Goal: Task Accomplishment & Management: Manage account settings

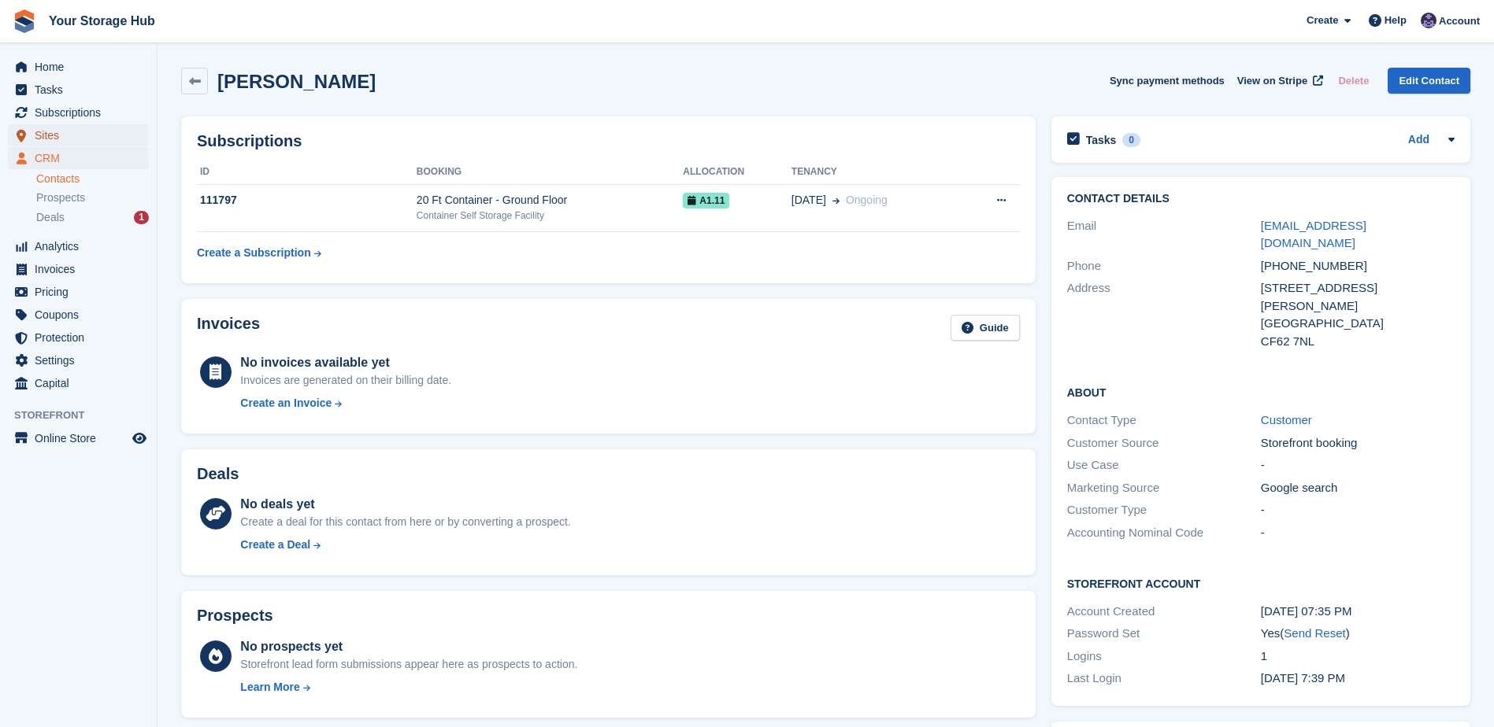
click at [50, 139] on span "Sites" at bounding box center [82, 135] width 94 height 22
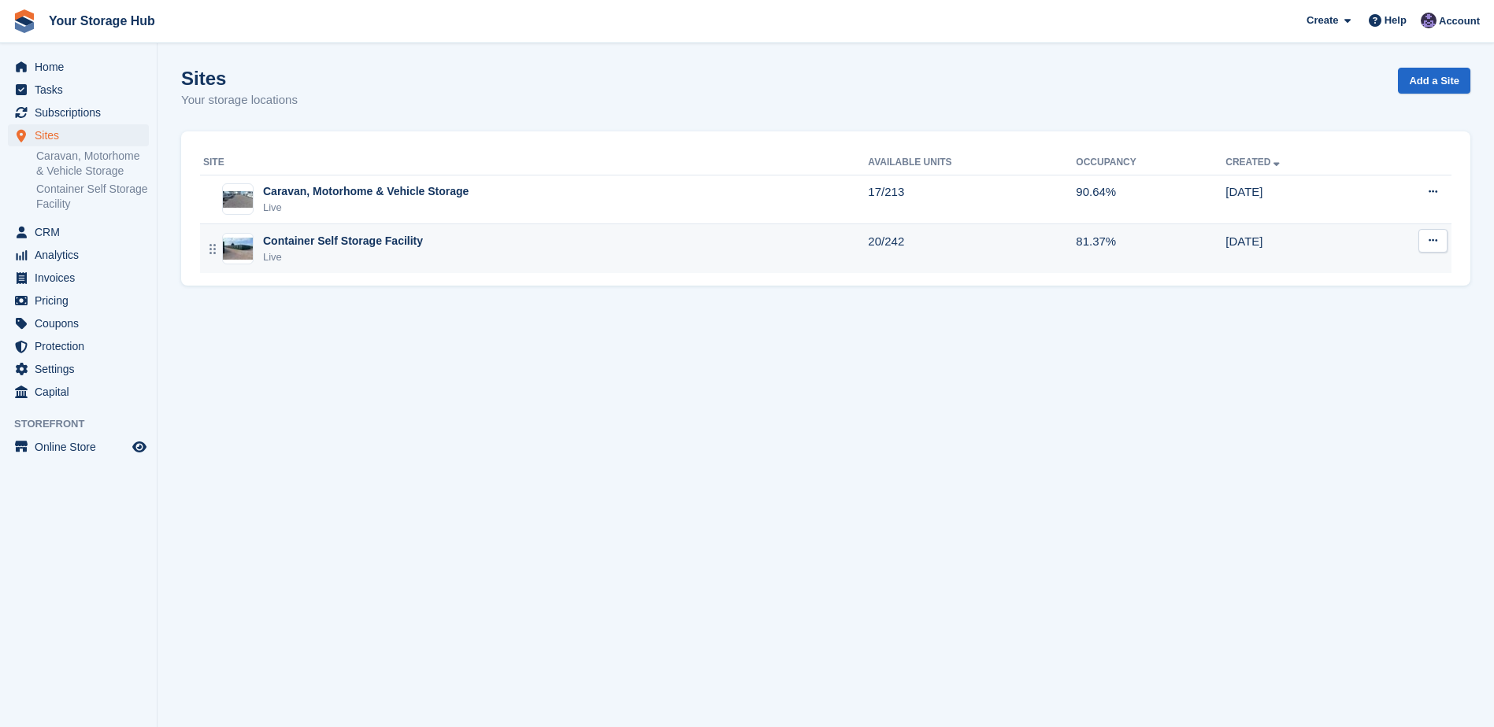
click at [322, 250] on div "Live" at bounding box center [343, 258] width 160 height 16
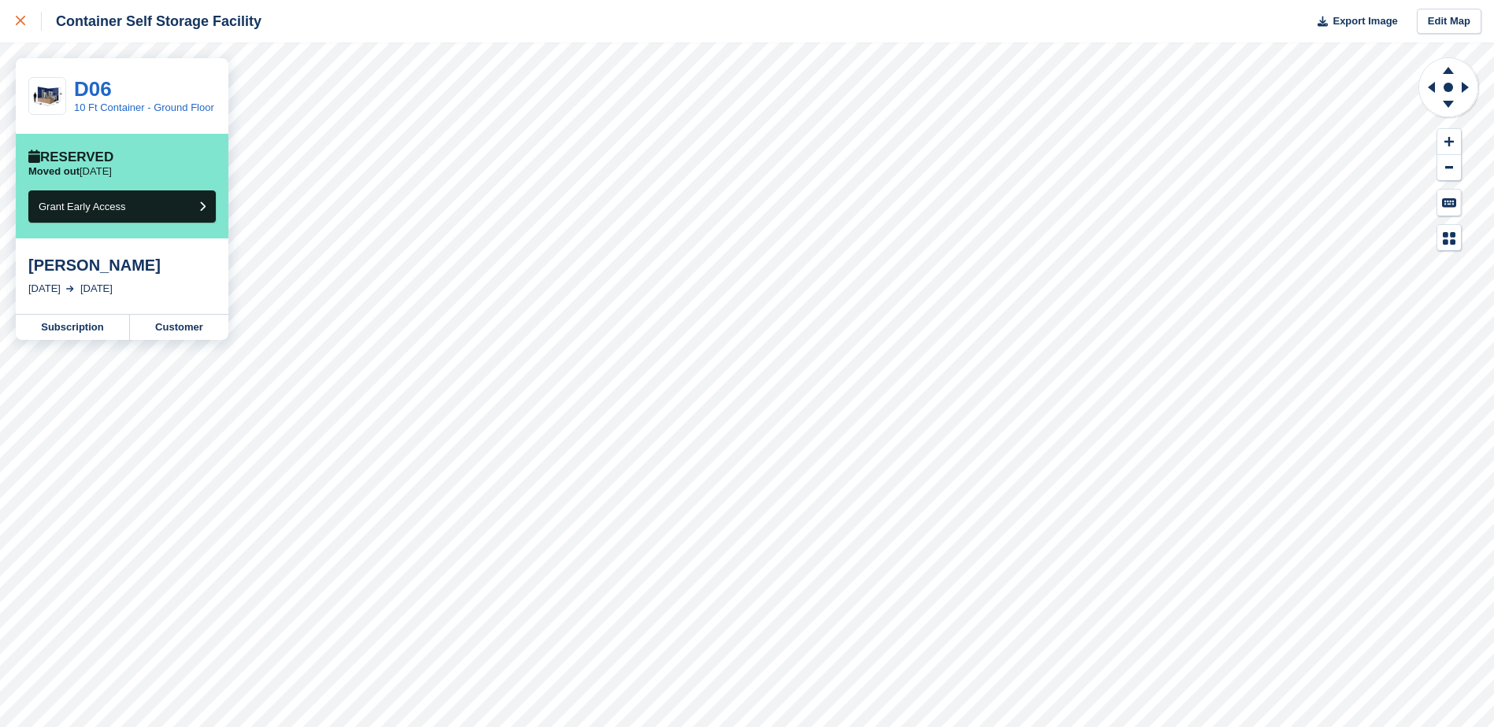
click at [9, 20] on link at bounding box center [21, 21] width 42 height 43
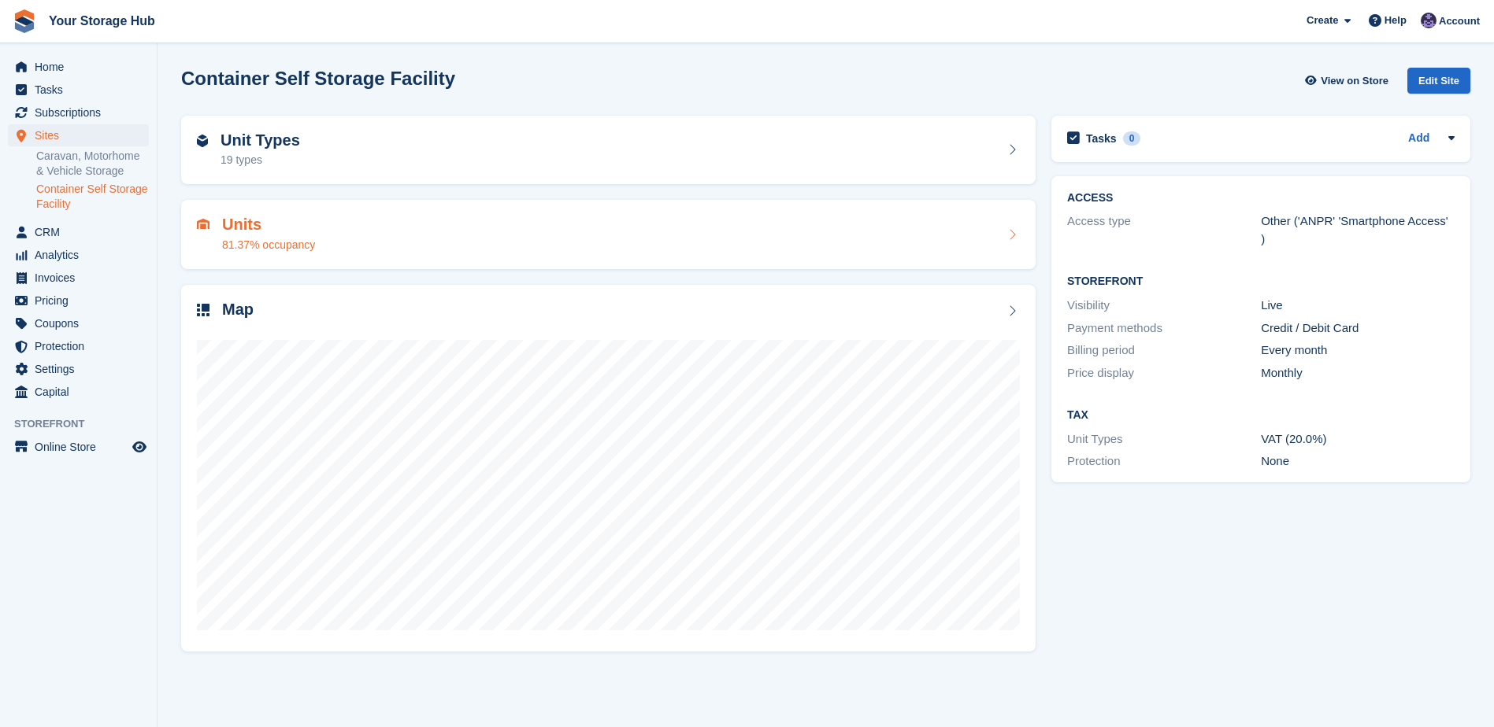
click at [323, 228] on div "Units 81.37% occupancy" at bounding box center [608, 235] width 823 height 38
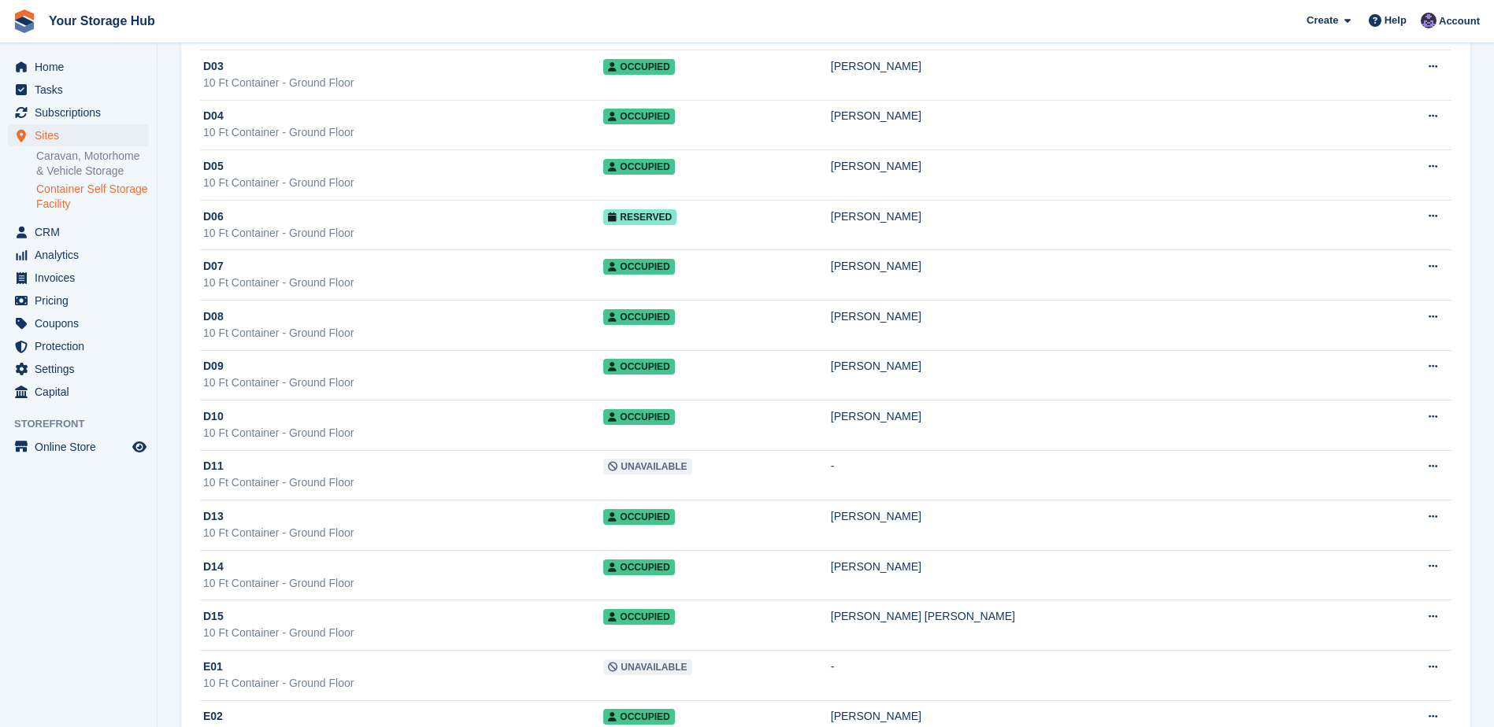
scroll to position [4566, 0]
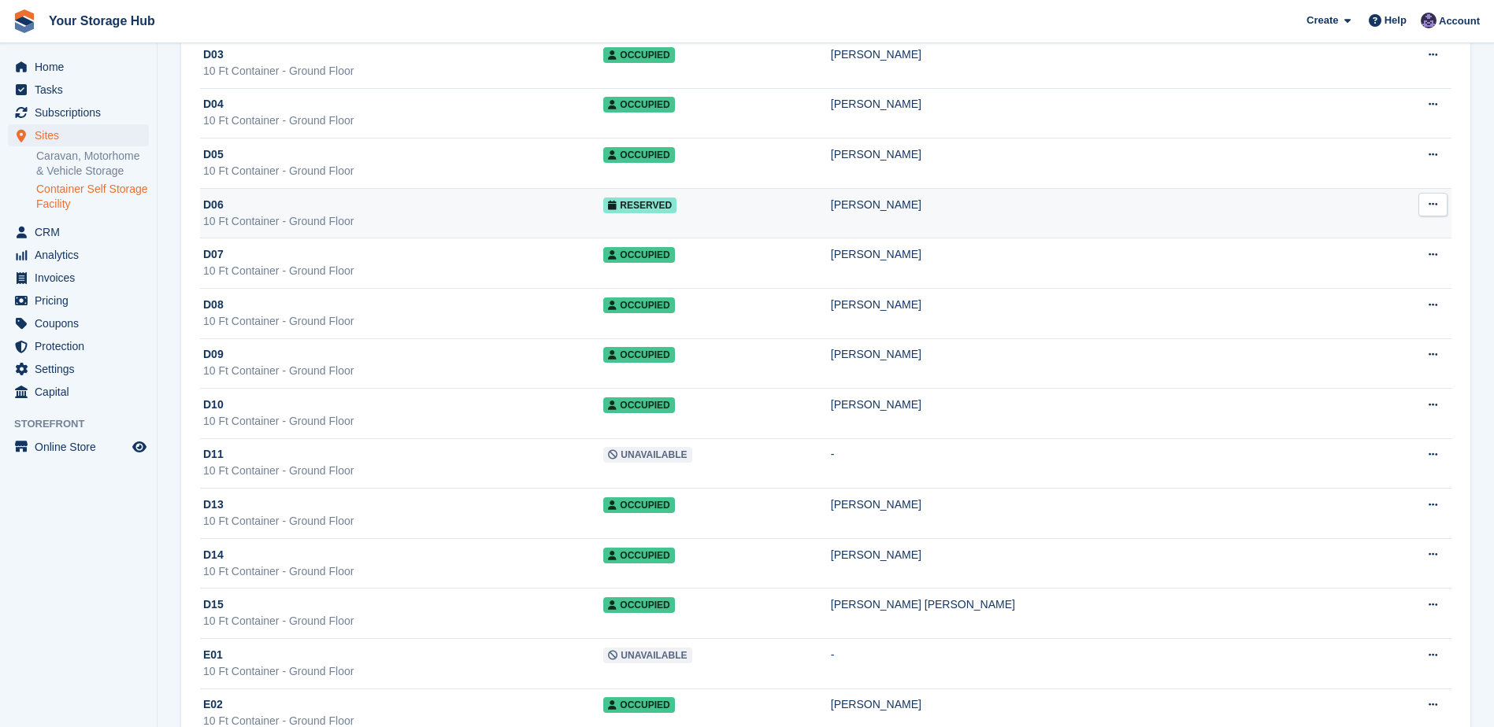
click at [1429, 206] on icon at bounding box center [1432, 204] width 9 height 10
click at [450, 204] on div "D06" at bounding box center [403, 205] width 400 height 17
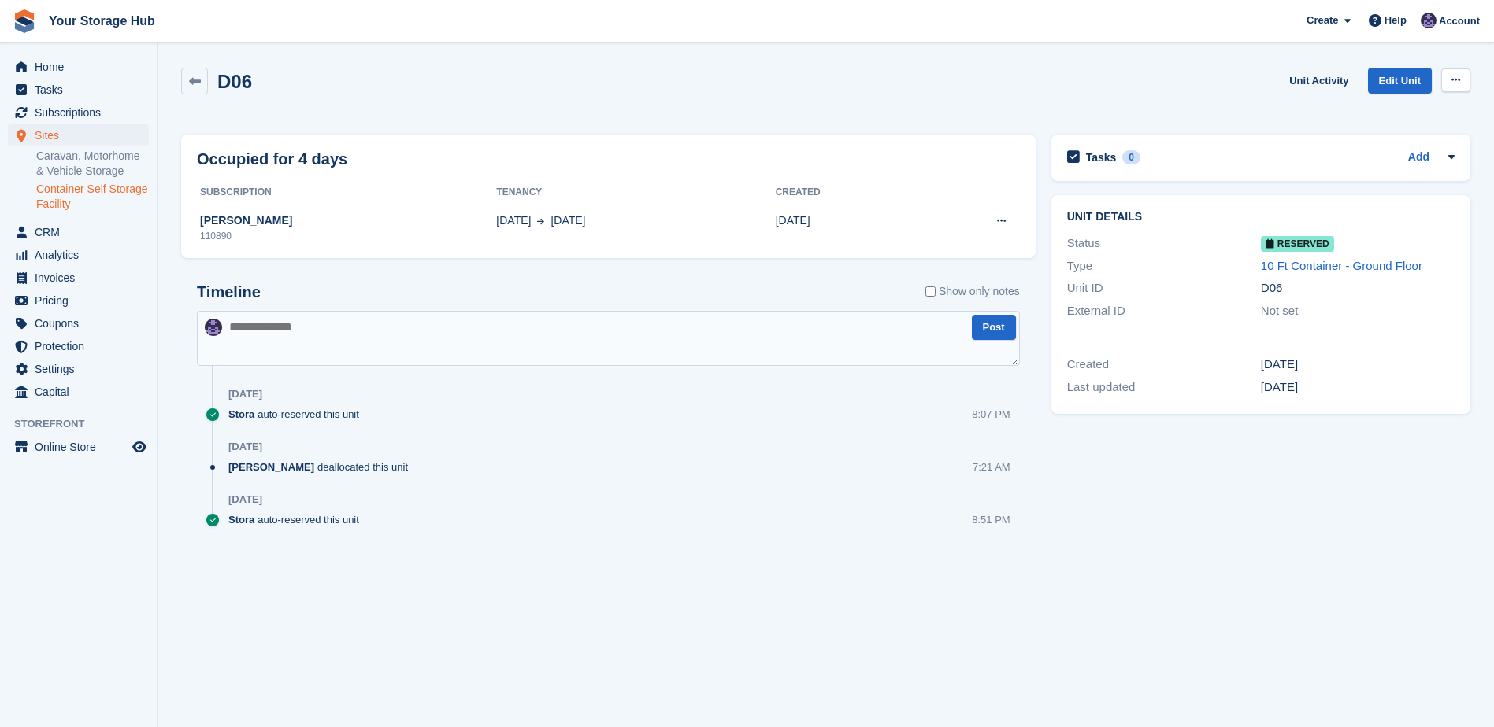
click at [1462, 89] on button at bounding box center [1455, 80] width 29 height 24
click at [1379, 143] on p "Deallocate" at bounding box center [1394, 145] width 137 height 20
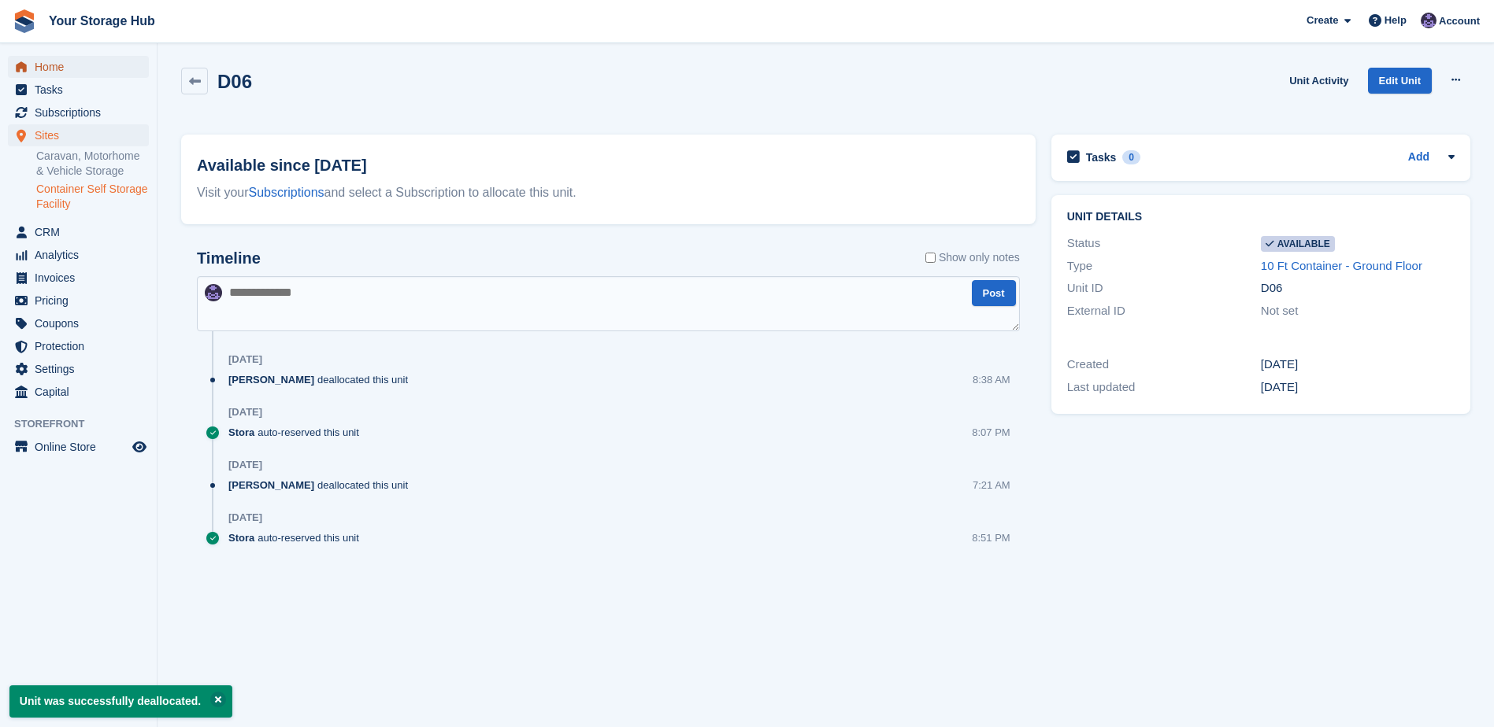
click at [86, 71] on span "Home" at bounding box center [82, 67] width 94 height 22
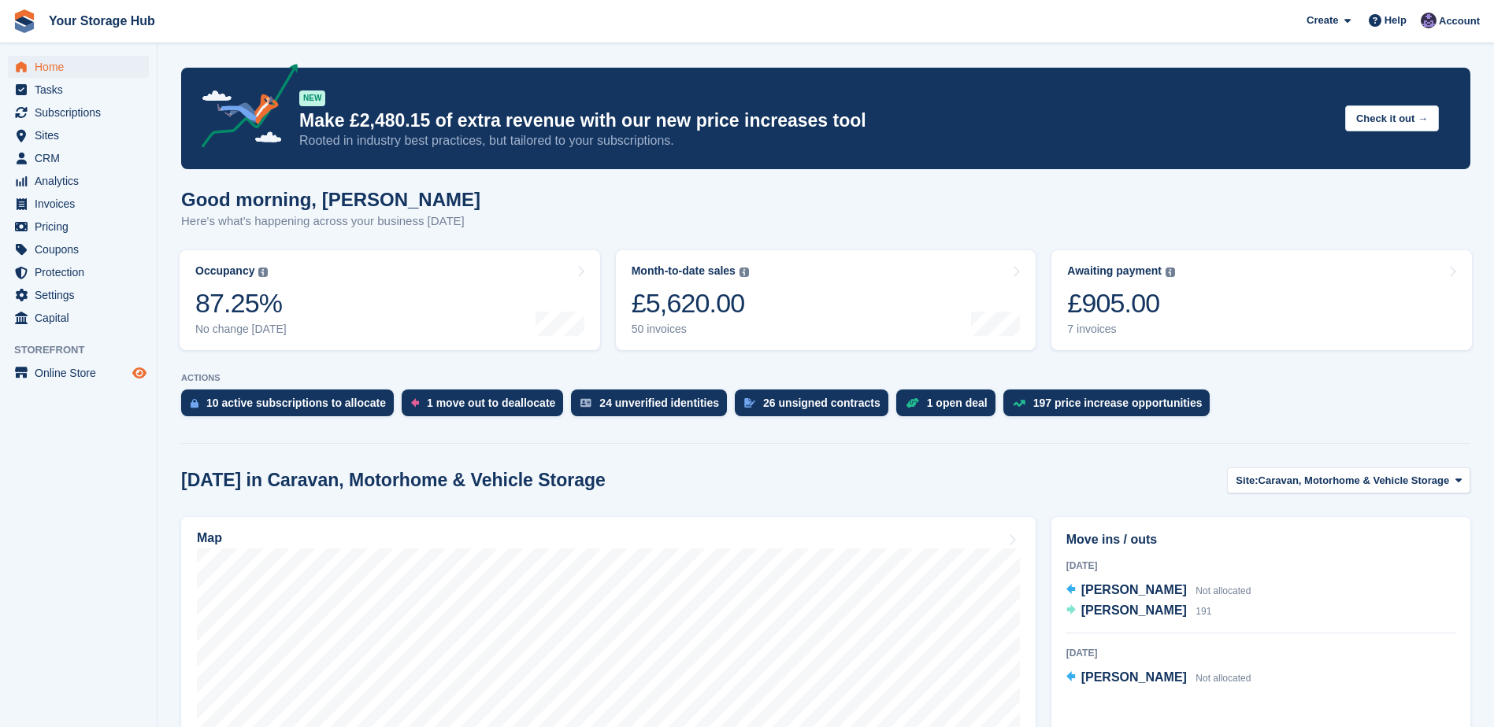
click at [135, 378] on icon "Preview store" at bounding box center [139, 373] width 14 height 13
click at [71, 65] on span "Home" at bounding box center [82, 67] width 94 height 22
click at [1164, 330] on div "7 invoices" at bounding box center [1121, 329] width 108 height 13
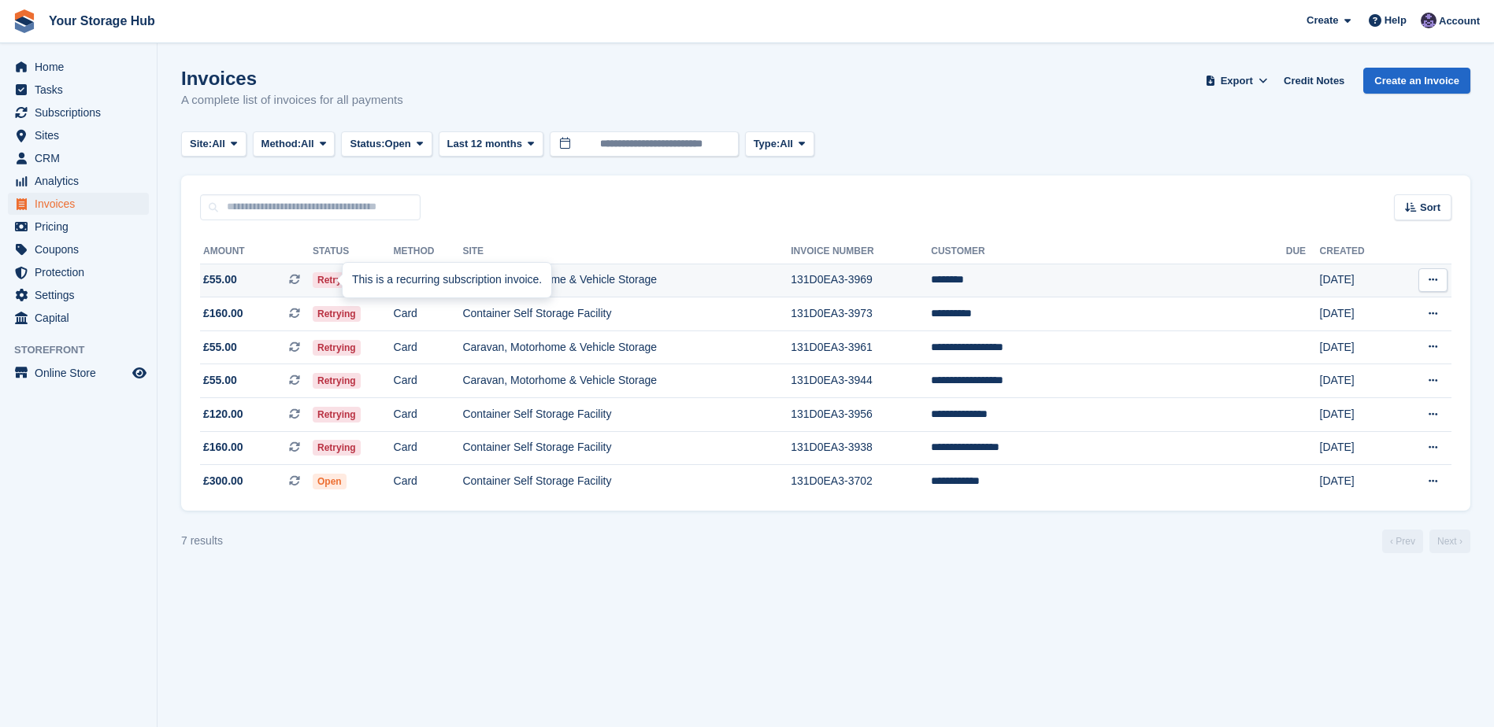
click at [300, 282] on icon at bounding box center [294, 279] width 11 height 11
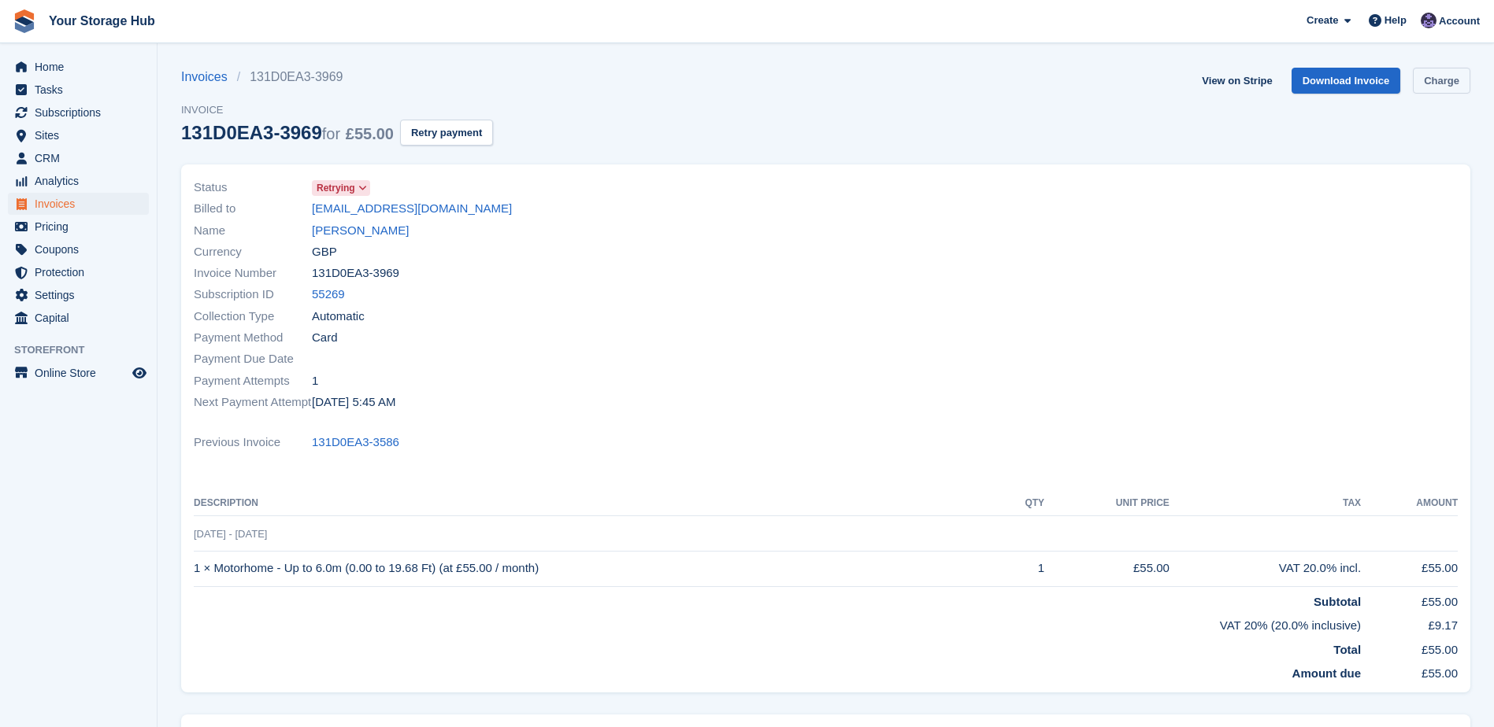
click at [1439, 86] on link "Charge" at bounding box center [1440, 81] width 57 height 26
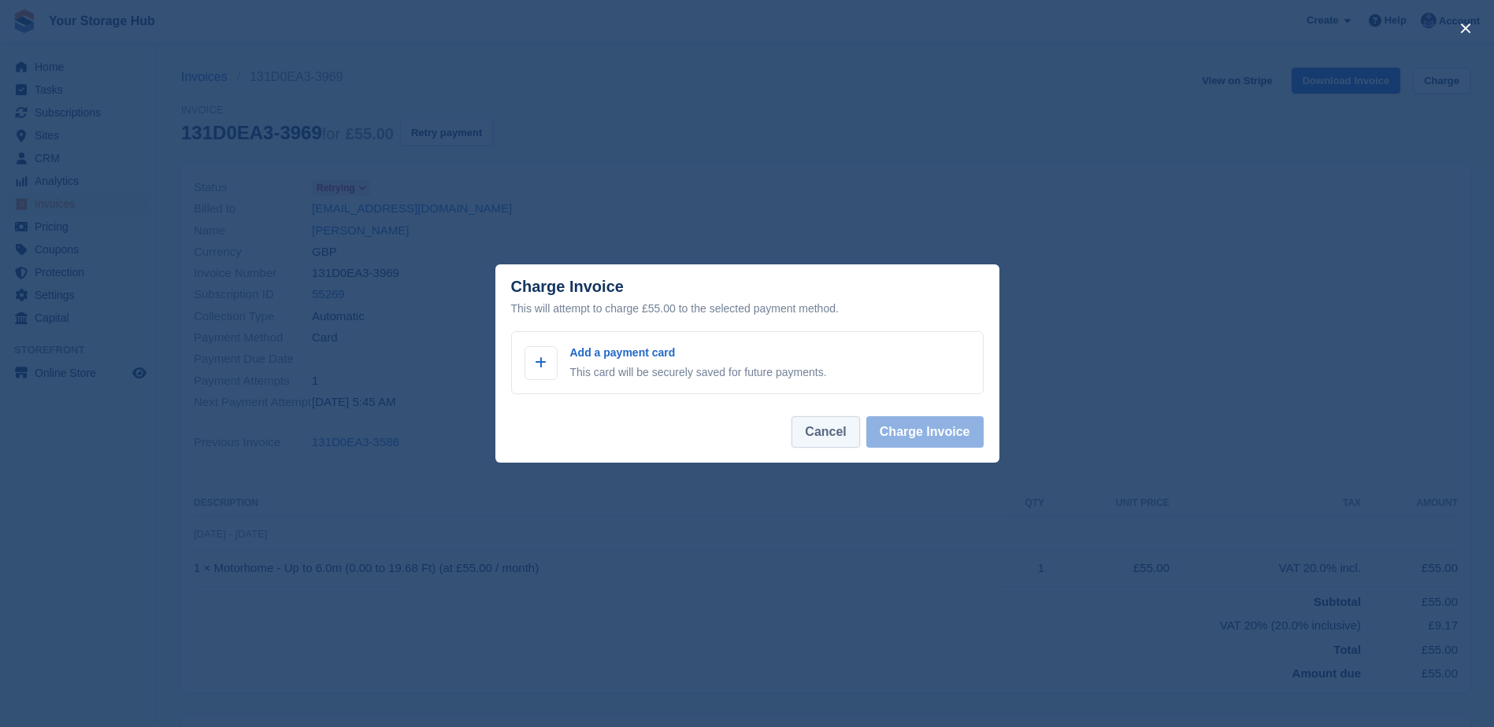
click at [835, 434] on button "Cancel" at bounding box center [825, 431] width 68 height 31
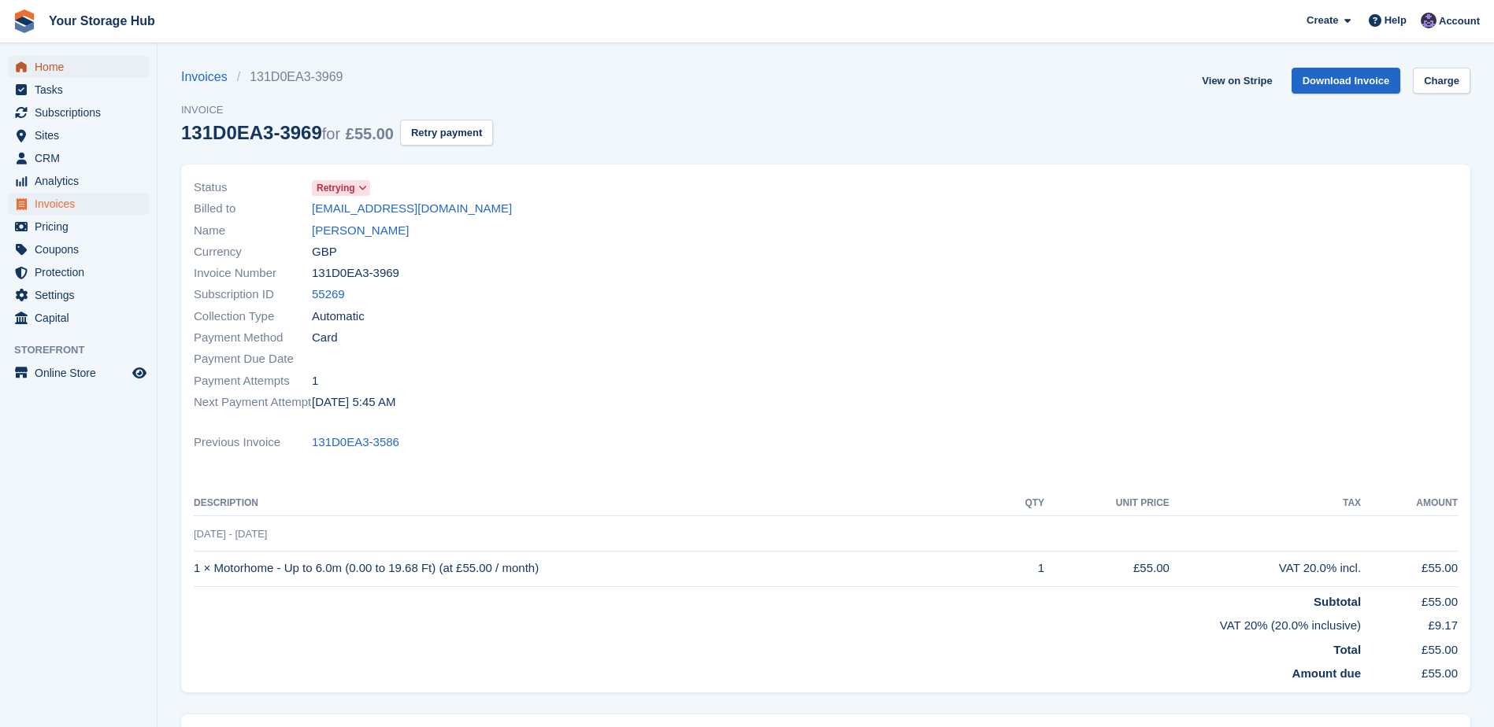
click at [54, 66] on span "Home" at bounding box center [82, 67] width 94 height 22
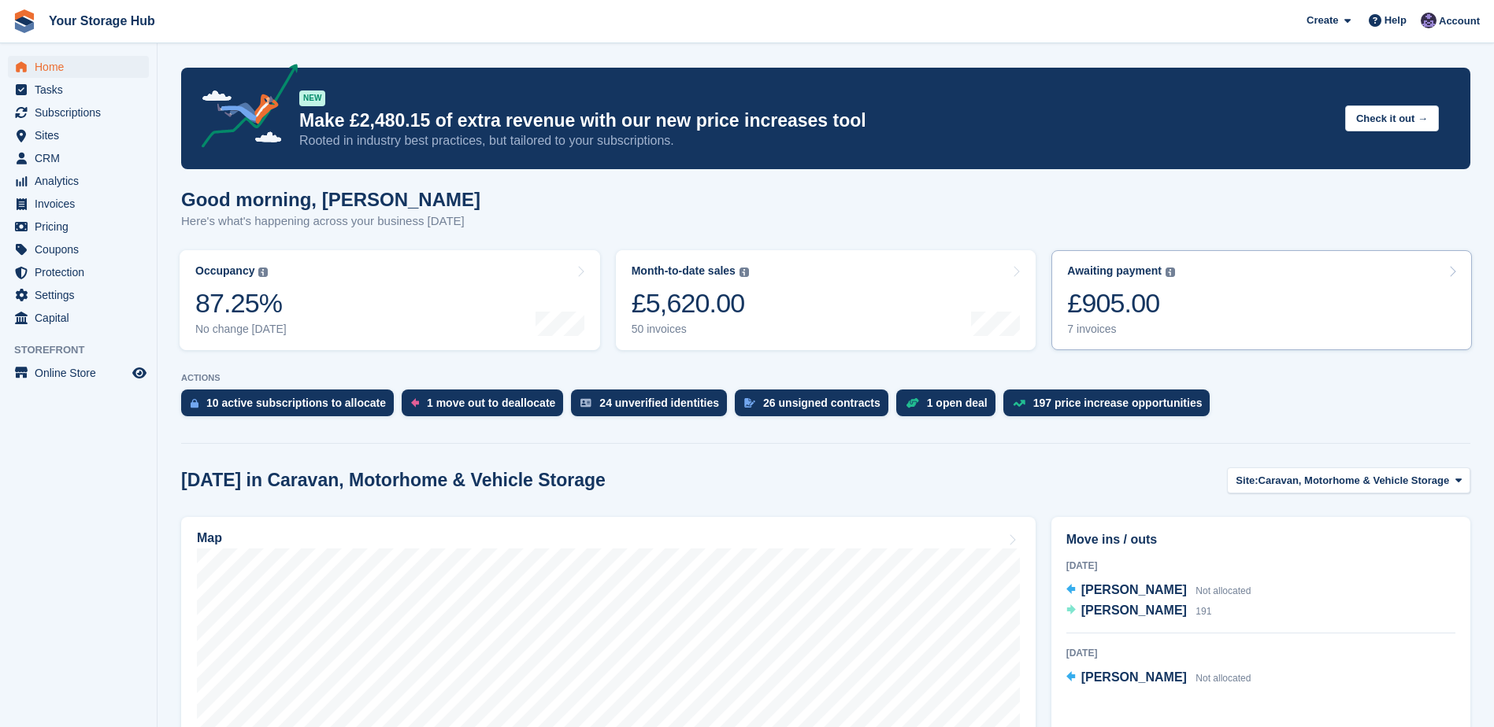
click at [1135, 303] on div "£905.00" at bounding box center [1121, 303] width 108 height 32
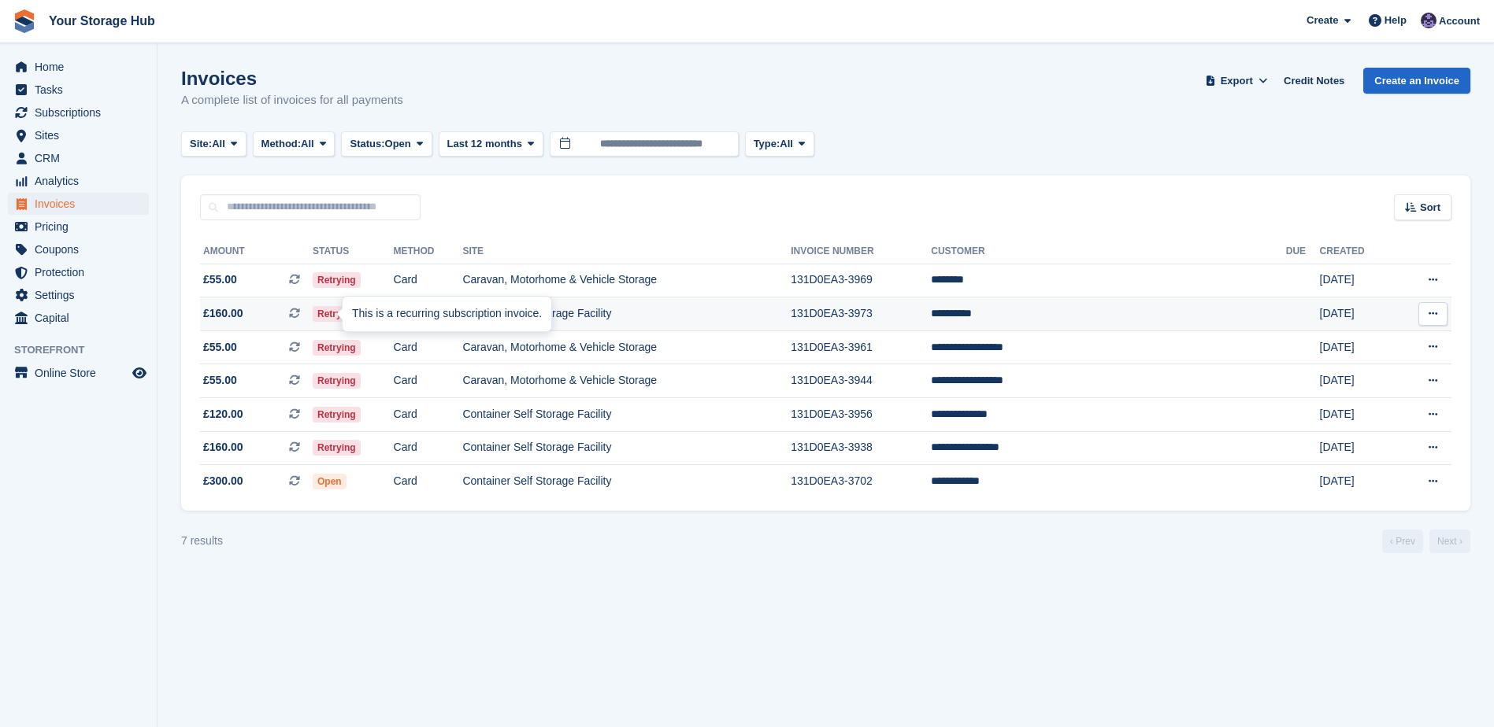
click at [300, 312] on icon at bounding box center [294, 313] width 11 height 11
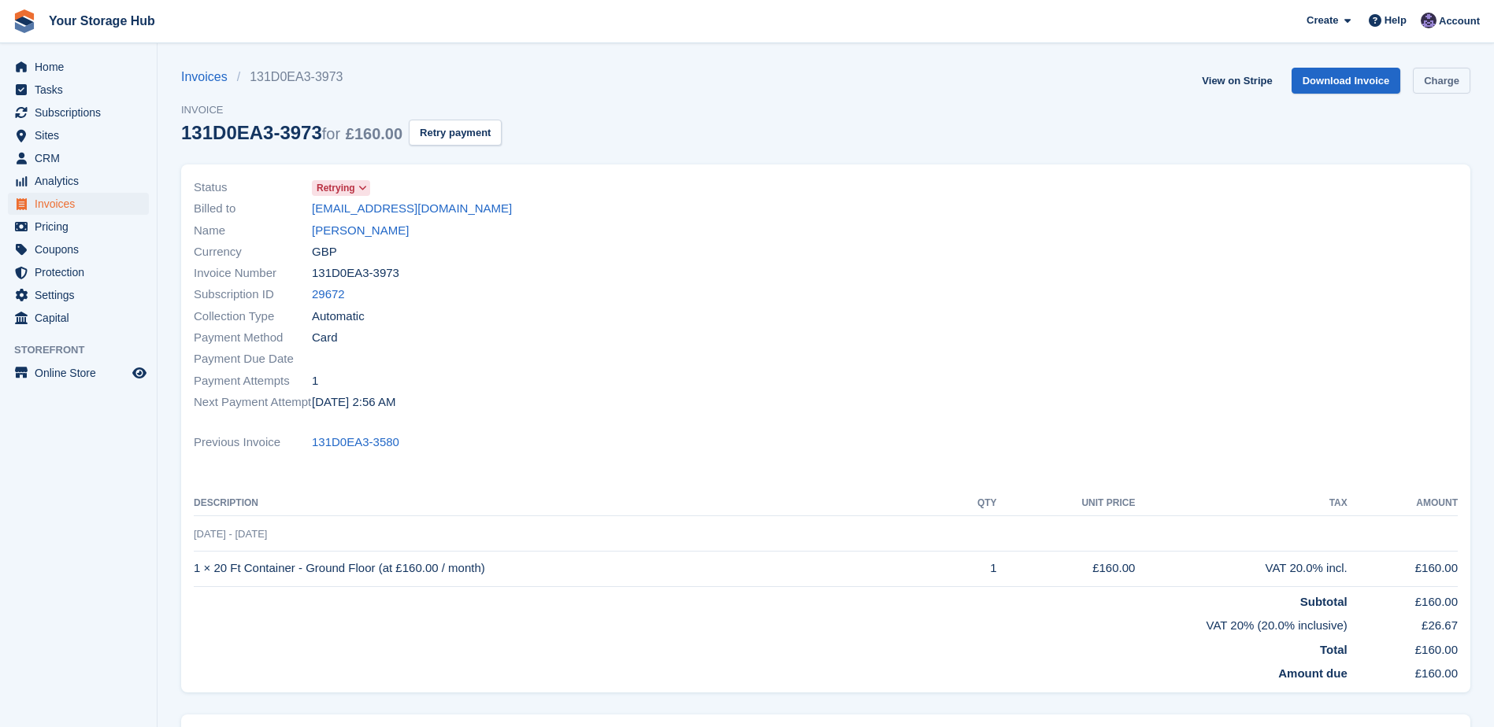
click at [1424, 73] on link "Charge" at bounding box center [1440, 81] width 57 height 26
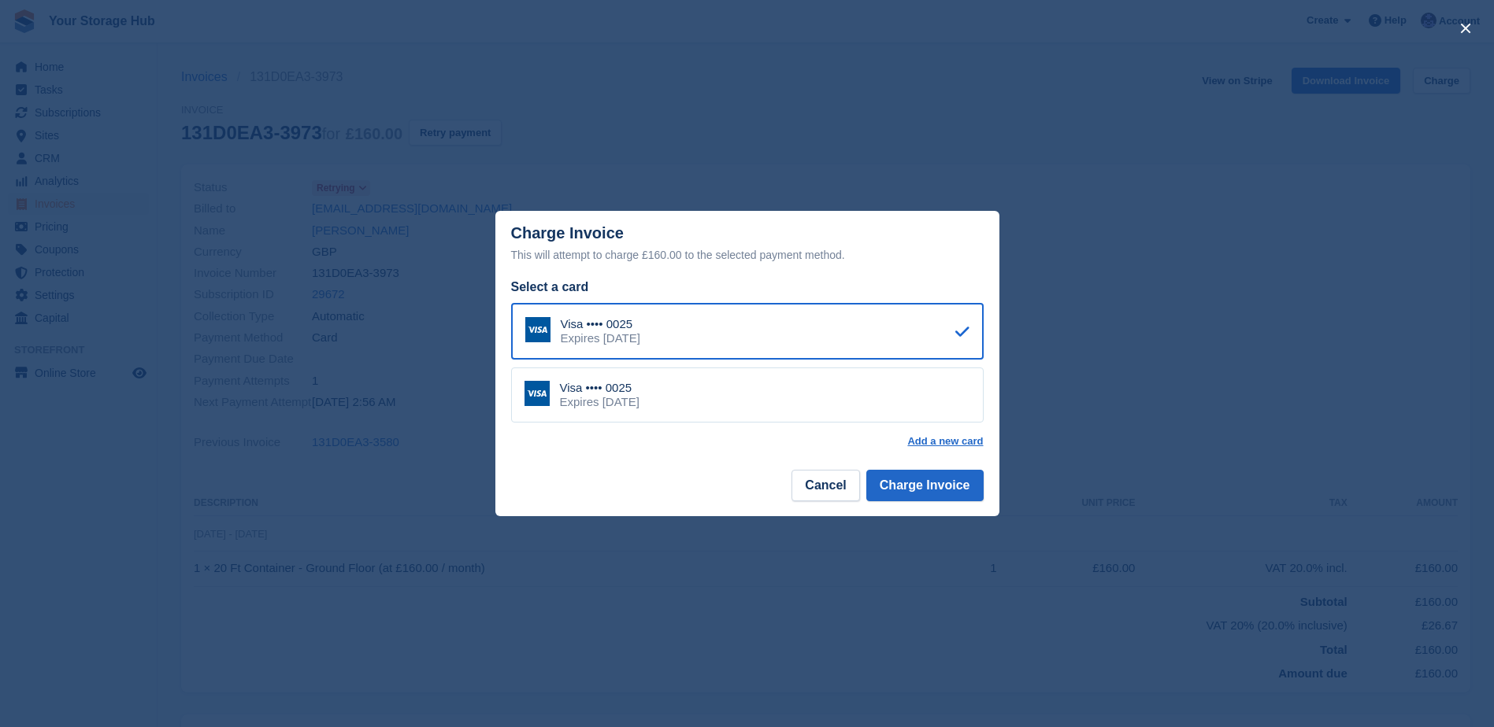
click at [716, 384] on div "Visa •••• 0025 Expires March 2027" at bounding box center [747, 395] width 472 height 55
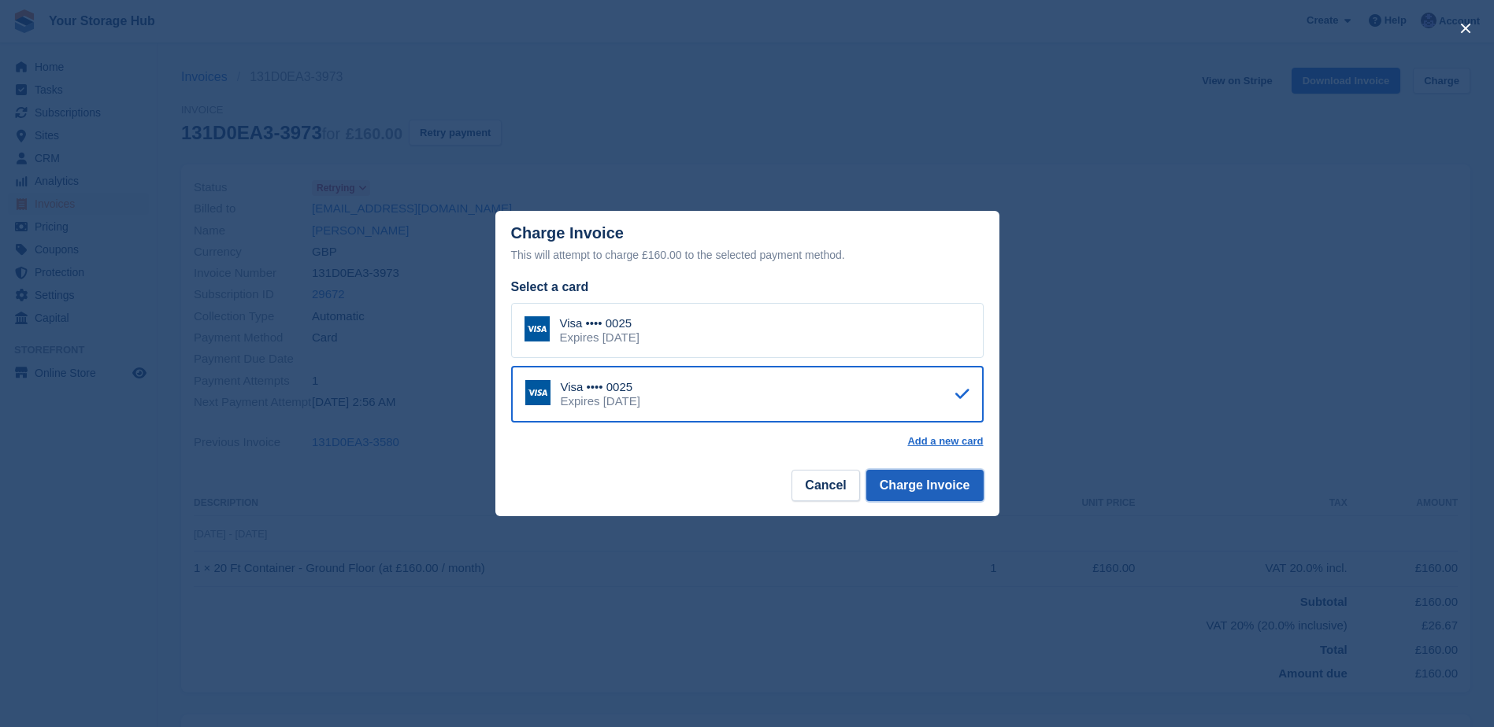
click at [912, 485] on button "Charge Invoice" at bounding box center [924, 485] width 117 height 31
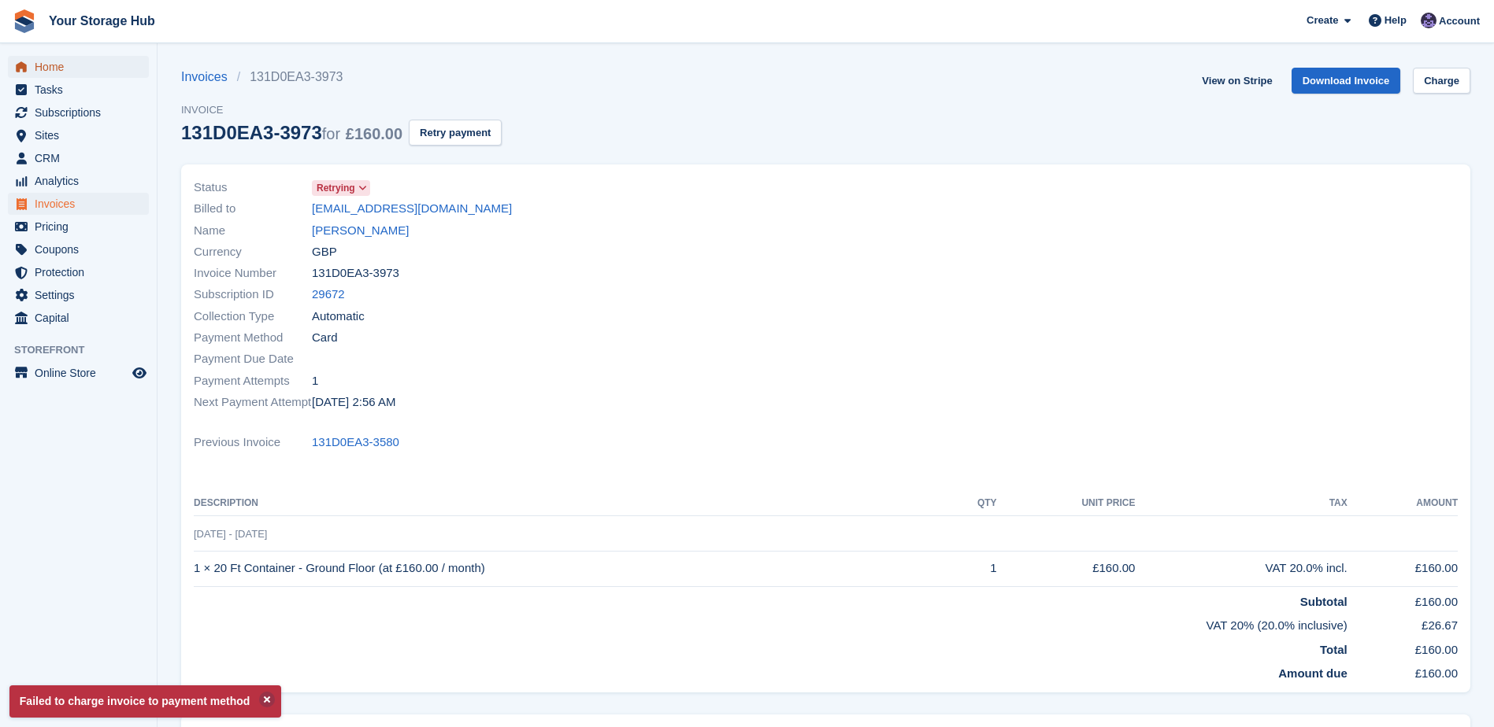
click at [50, 60] on span "Home" at bounding box center [82, 67] width 94 height 22
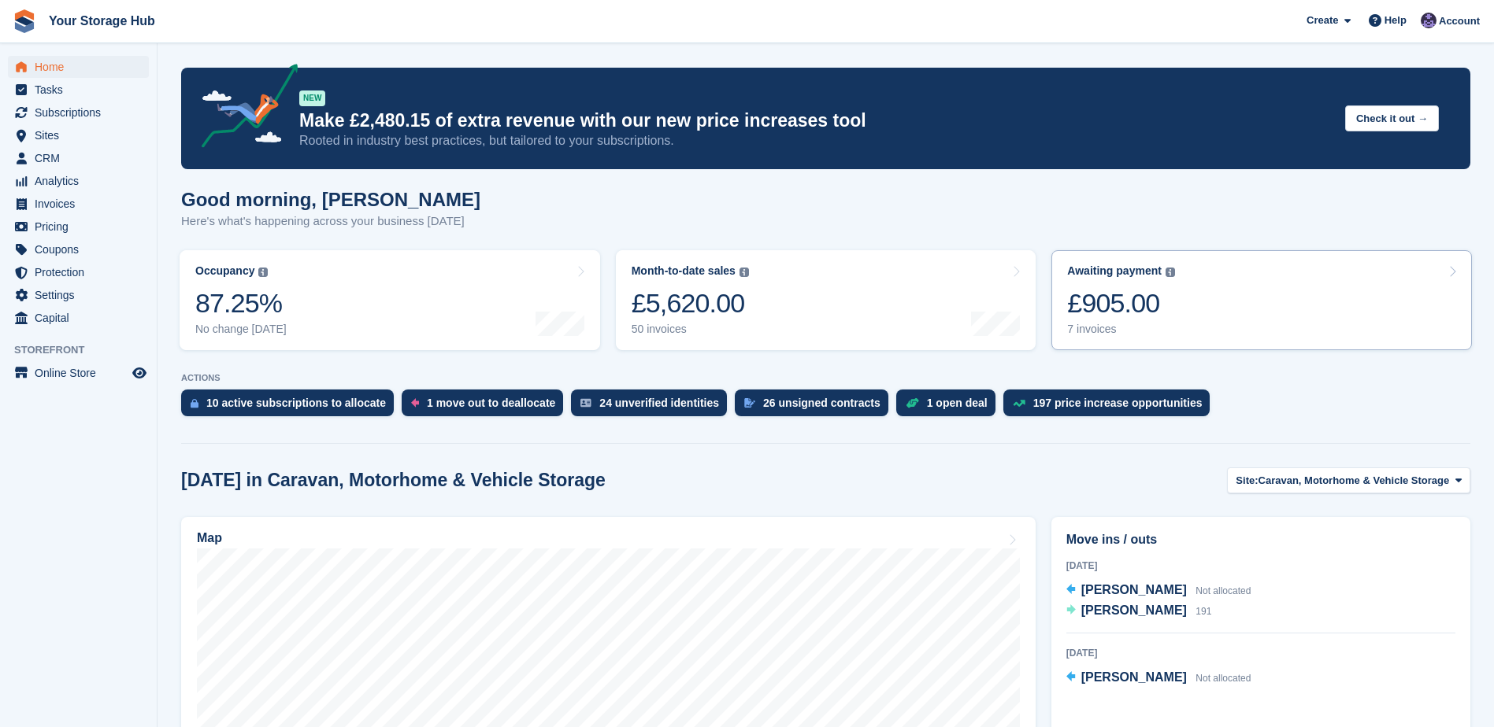
click at [1169, 305] on div "£905.00" at bounding box center [1121, 303] width 108 height 32
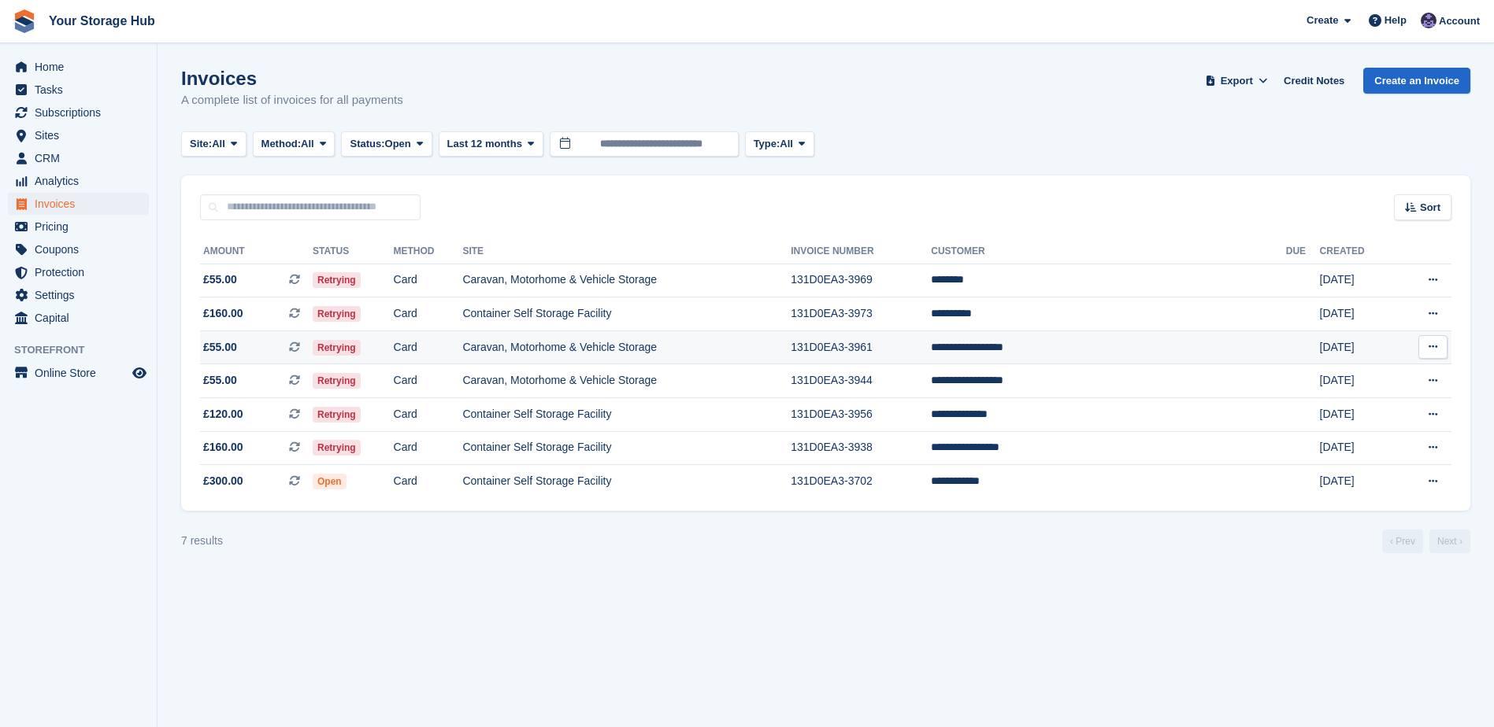
click at [309, 351] on span "£55.00 This is a recurring subscription invoice." at bounding box center [256, 347] width 113 height 17
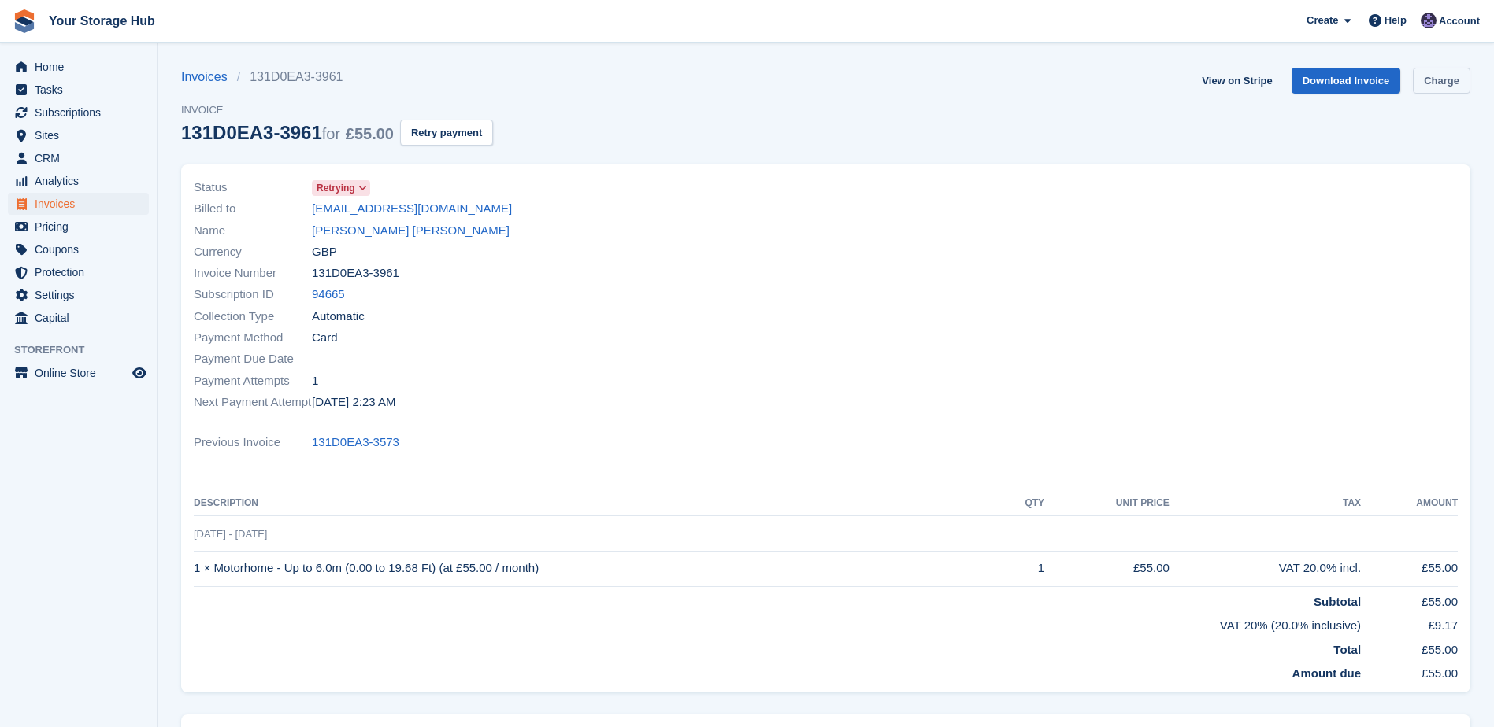
click at [1429, 76] on link "Charge" at bounding box center [1440, 81] width 57 height 26
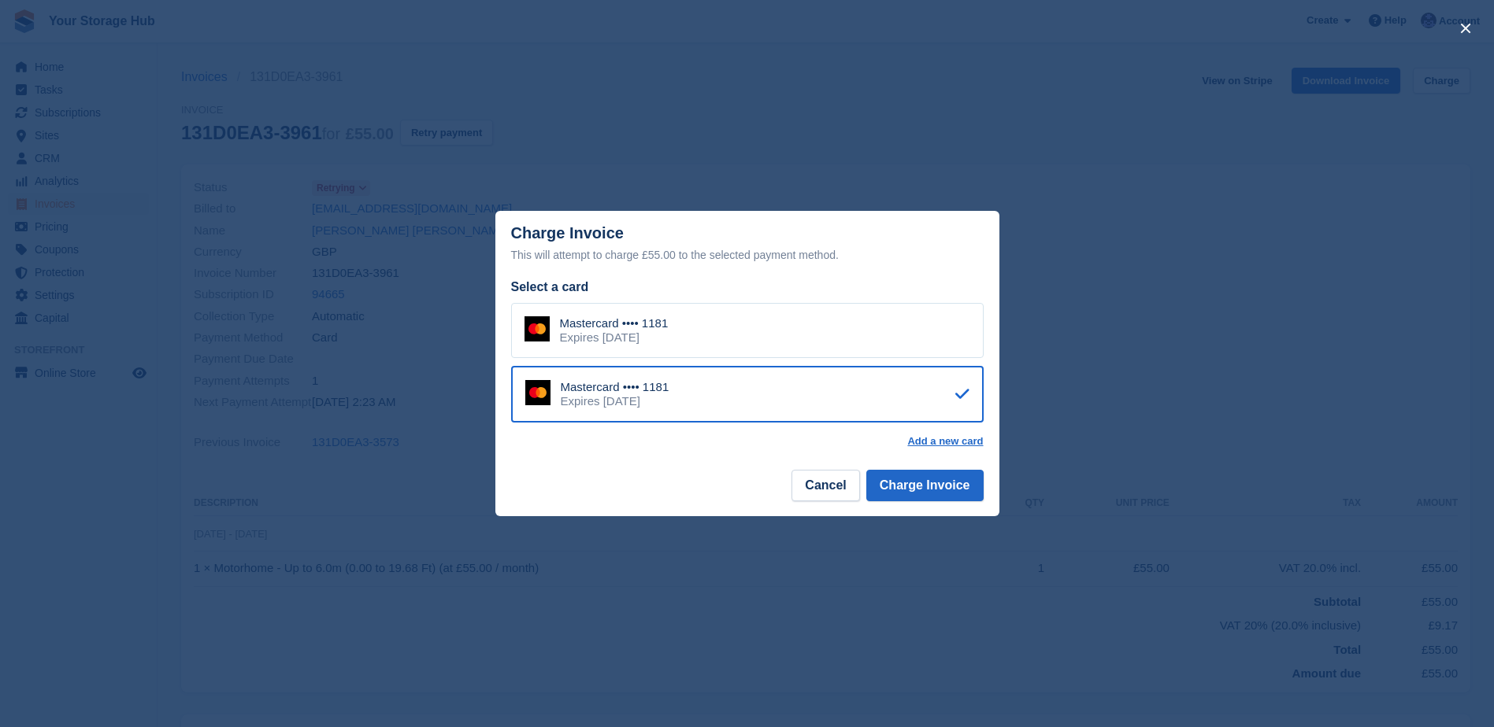
click at [705, 338] on div "Mastercard •••• 1181 Expires March 2026" at bounding box center [747, 330] width 472 height 55
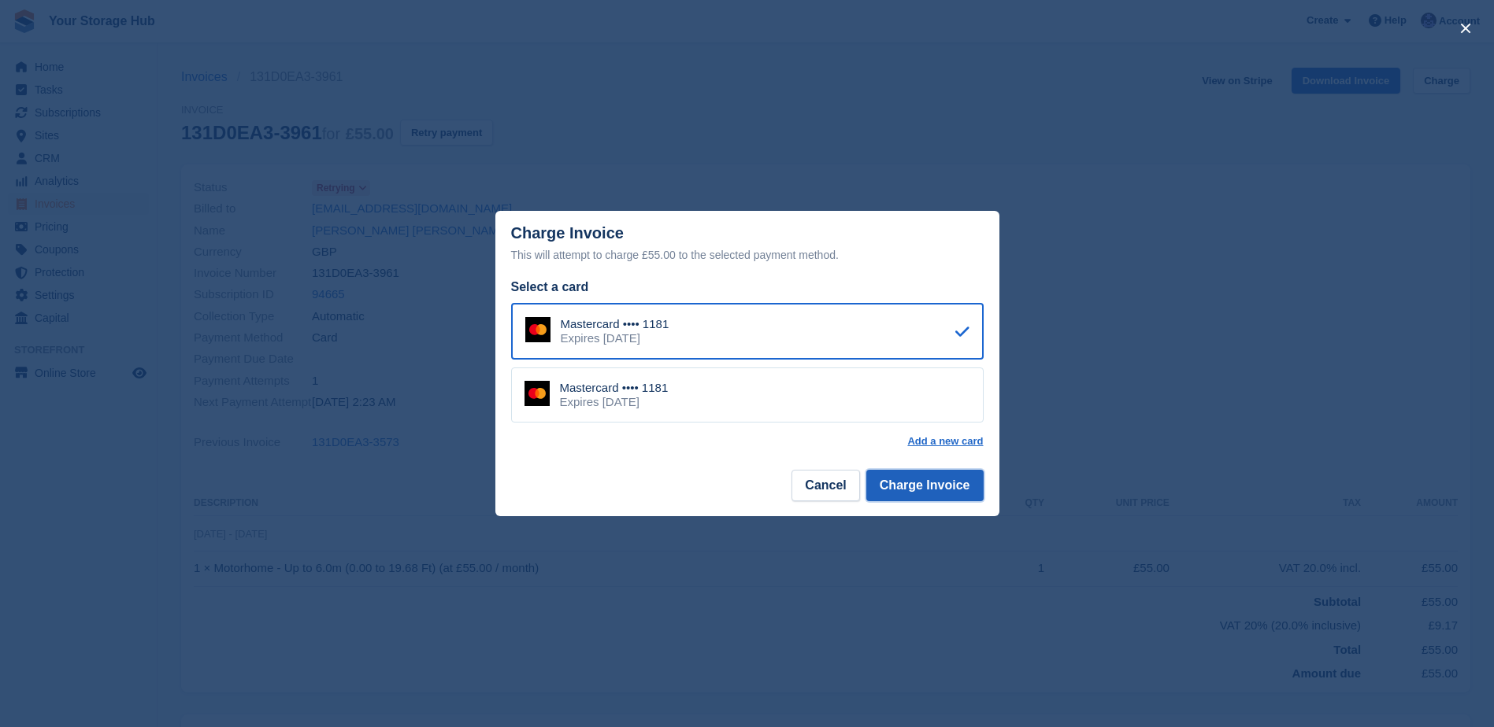
click at [909, 491] on button "Charge Invoice" at bounding box center [924, 485] width 117 height 31
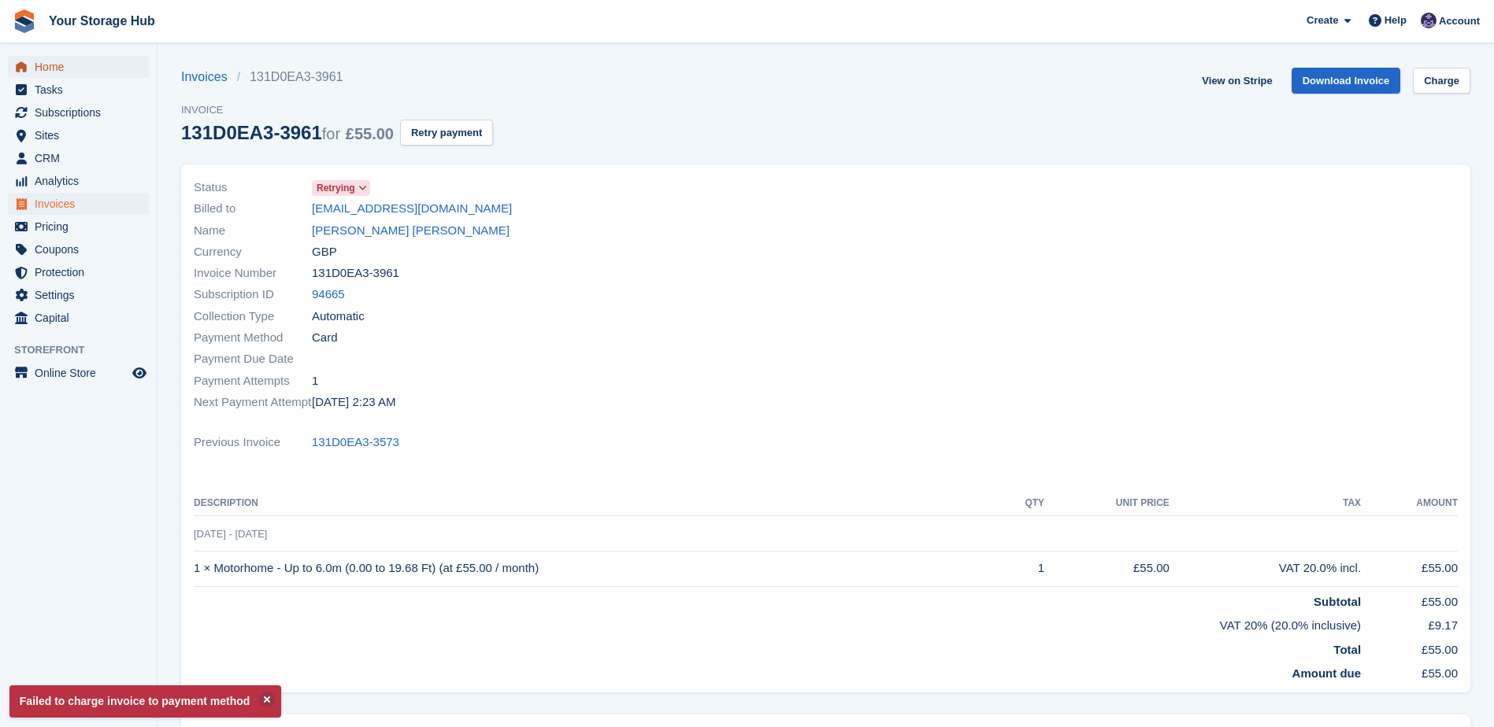
click at [49, 64] on span "Home" at bounding box center [82, 67] width 94 height 22
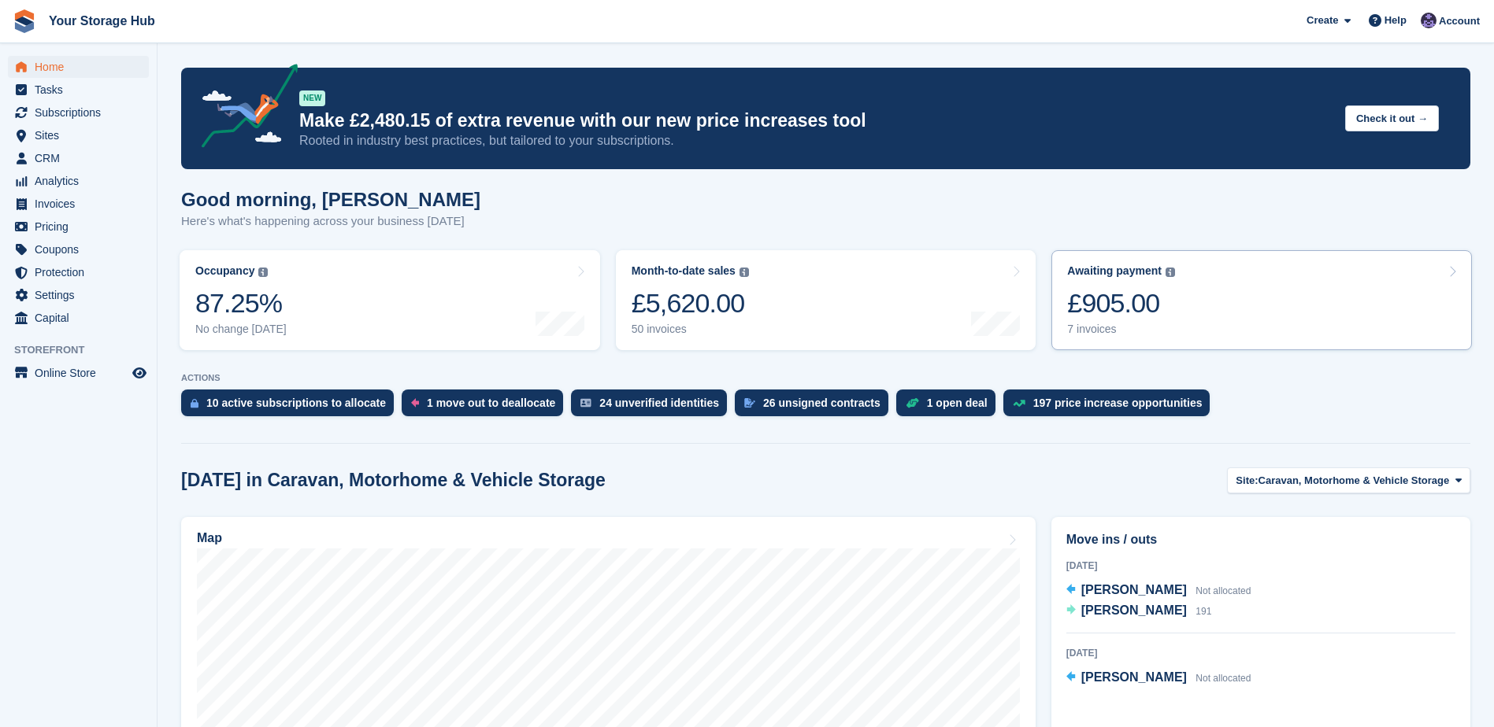
click at [1300, 302] on link "Awaiting payment The total outstanding balance on all open invoices. £905.00 7 …" at bounding box center [1261, 300] width 420 height 100
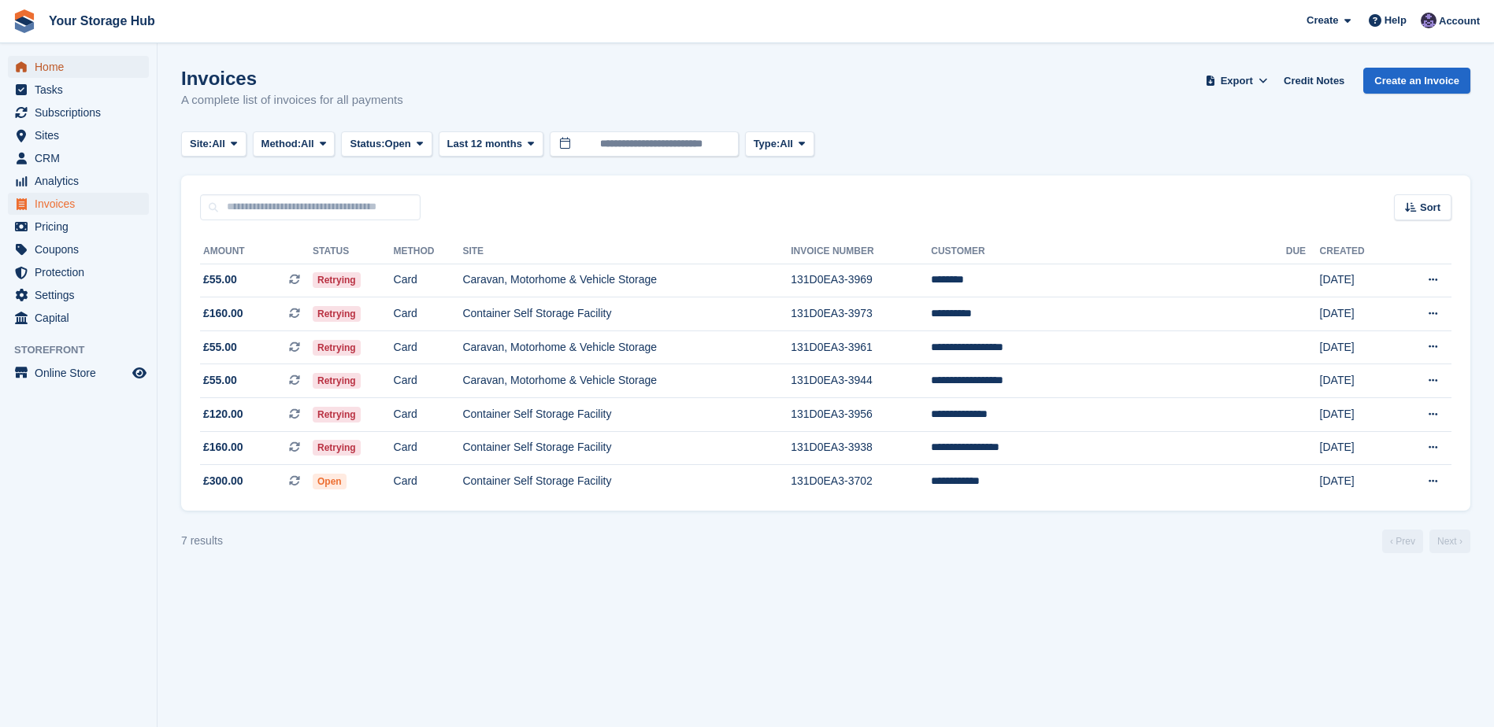
click at [76, 72] on span "Home" at bounding box center [82, 67] width 94 height 22
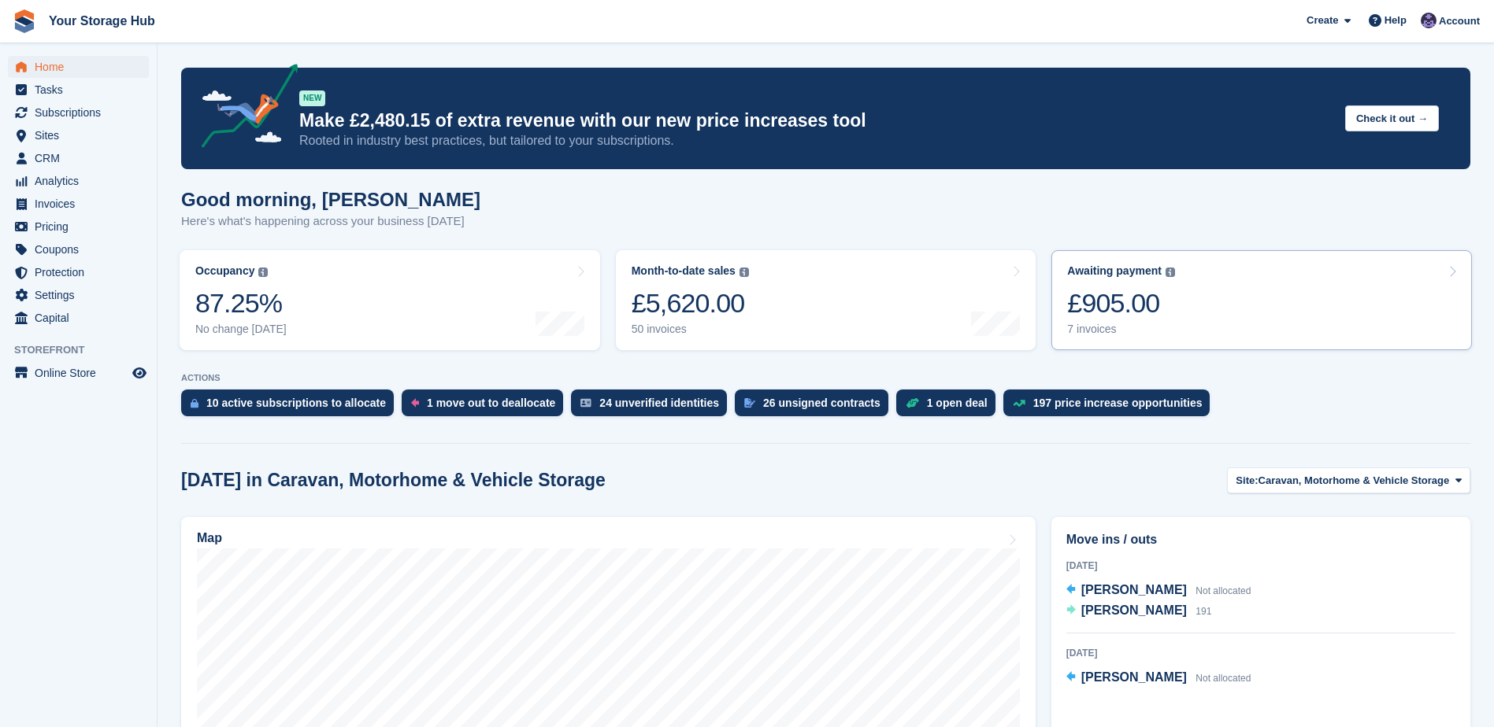
click at [1116, 311] on div "£905.00" at bounding box center [1121, 303] width 108 height 32
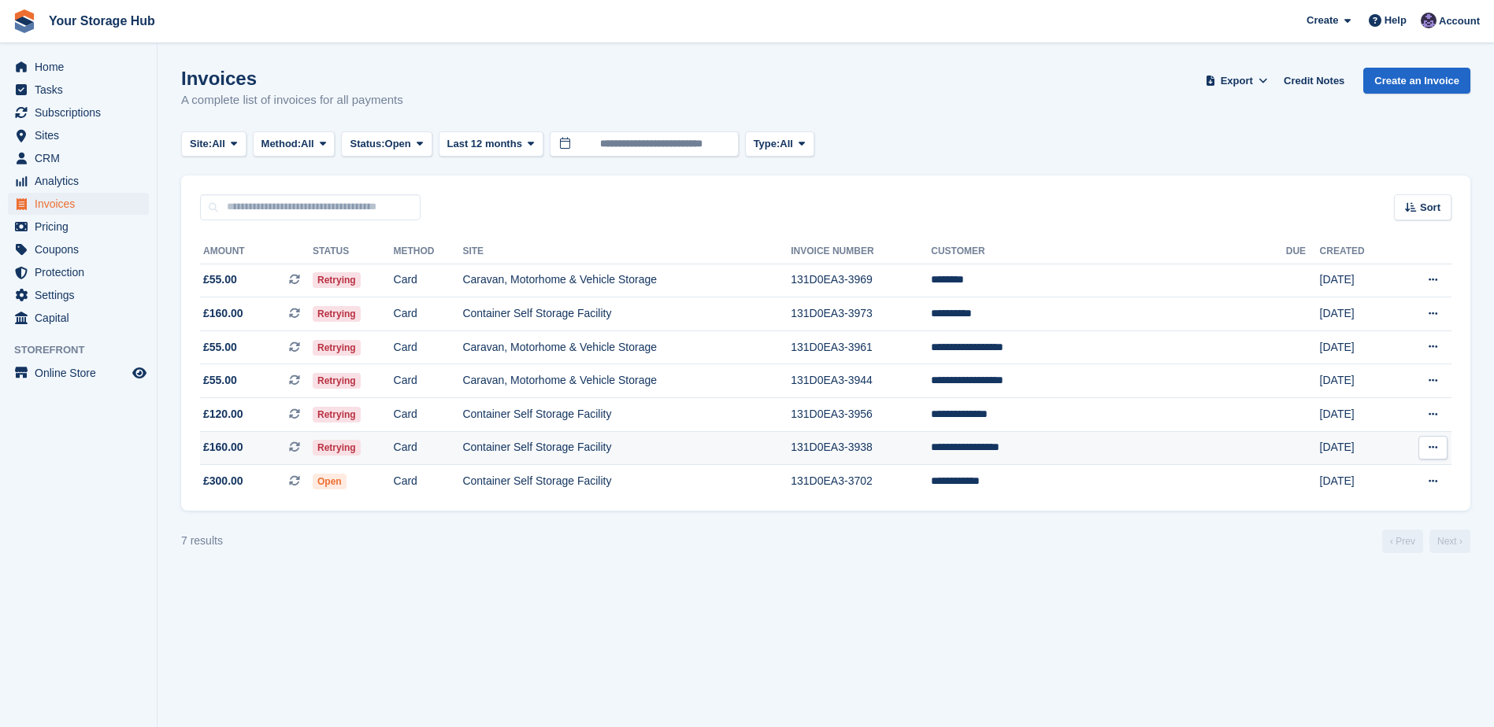
click at [300, 448] on icon at bounding box center [294, 447] width 11 height 11
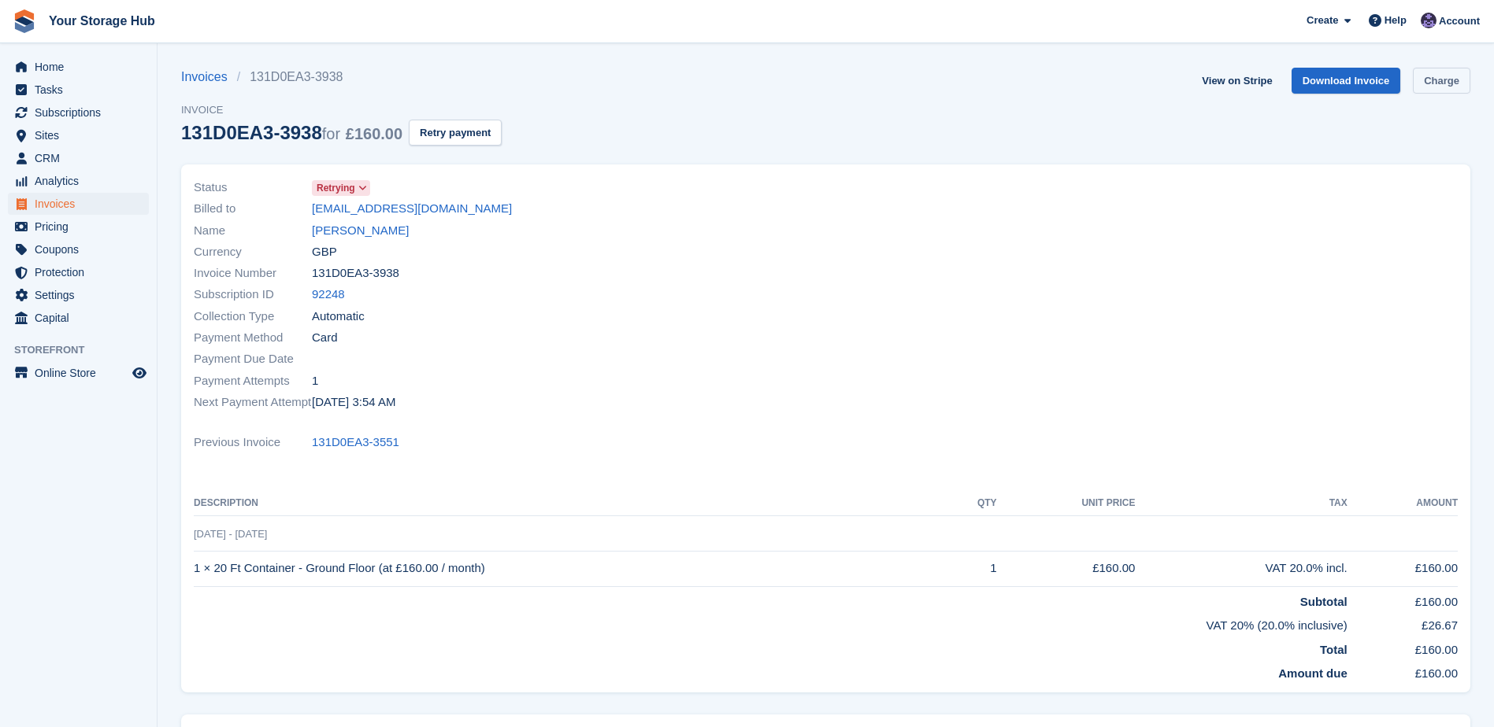
click at [1427, 82] on link "Charge" at bounding box center [1440, 81] width 57 height 26
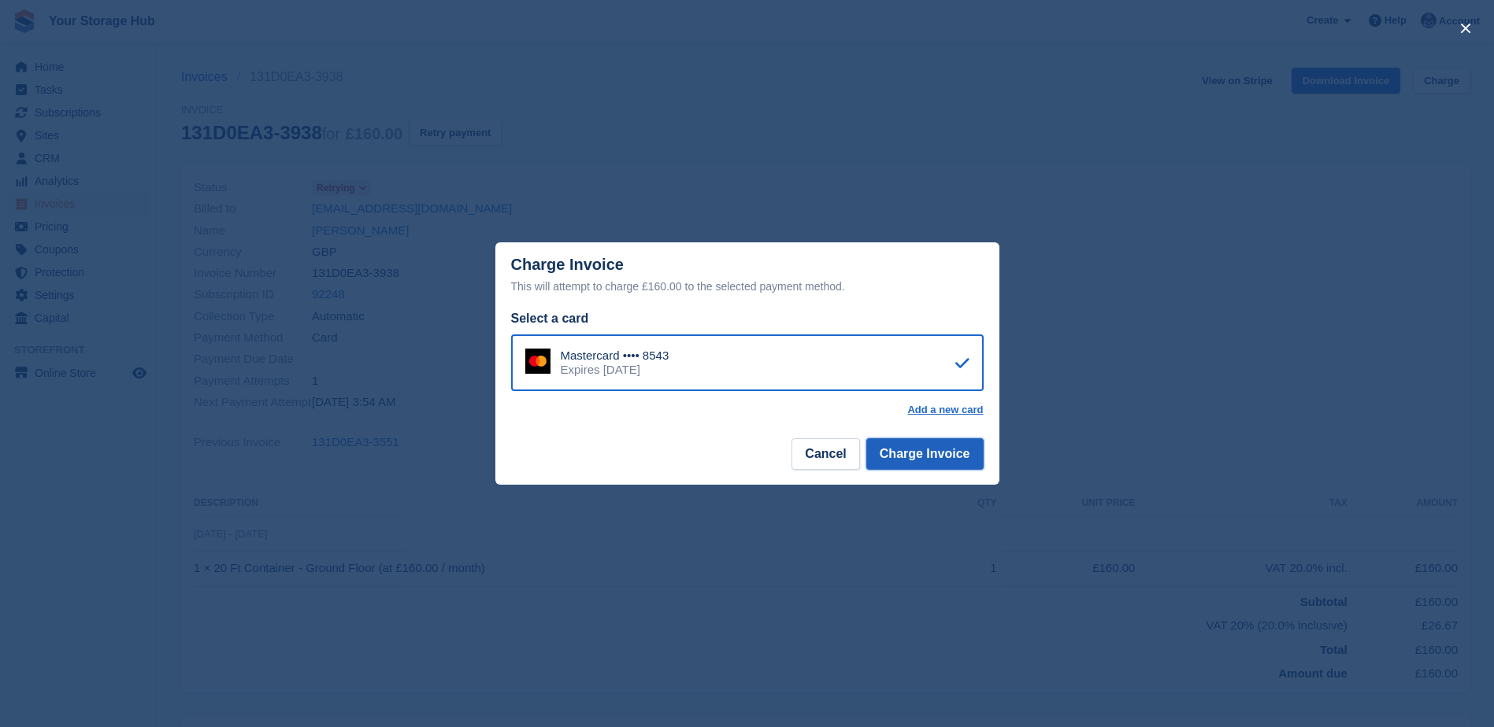
click at [908, 458] on button "Charge Invoice" at bounding box center [924, 454] width 117 height 31
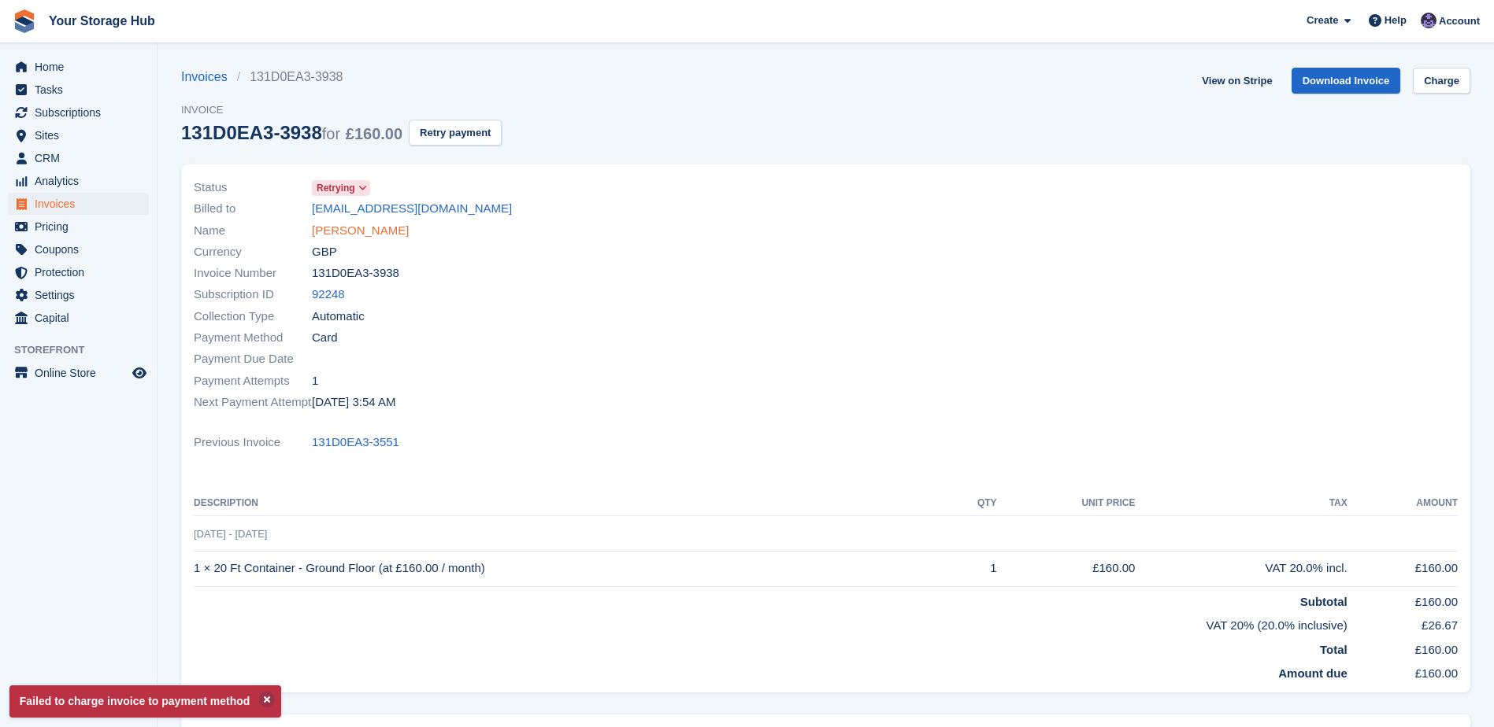
click at [391, 235] on link "Ashleigh Lockhart" at bounding box center [360, 231] width 97 height 18
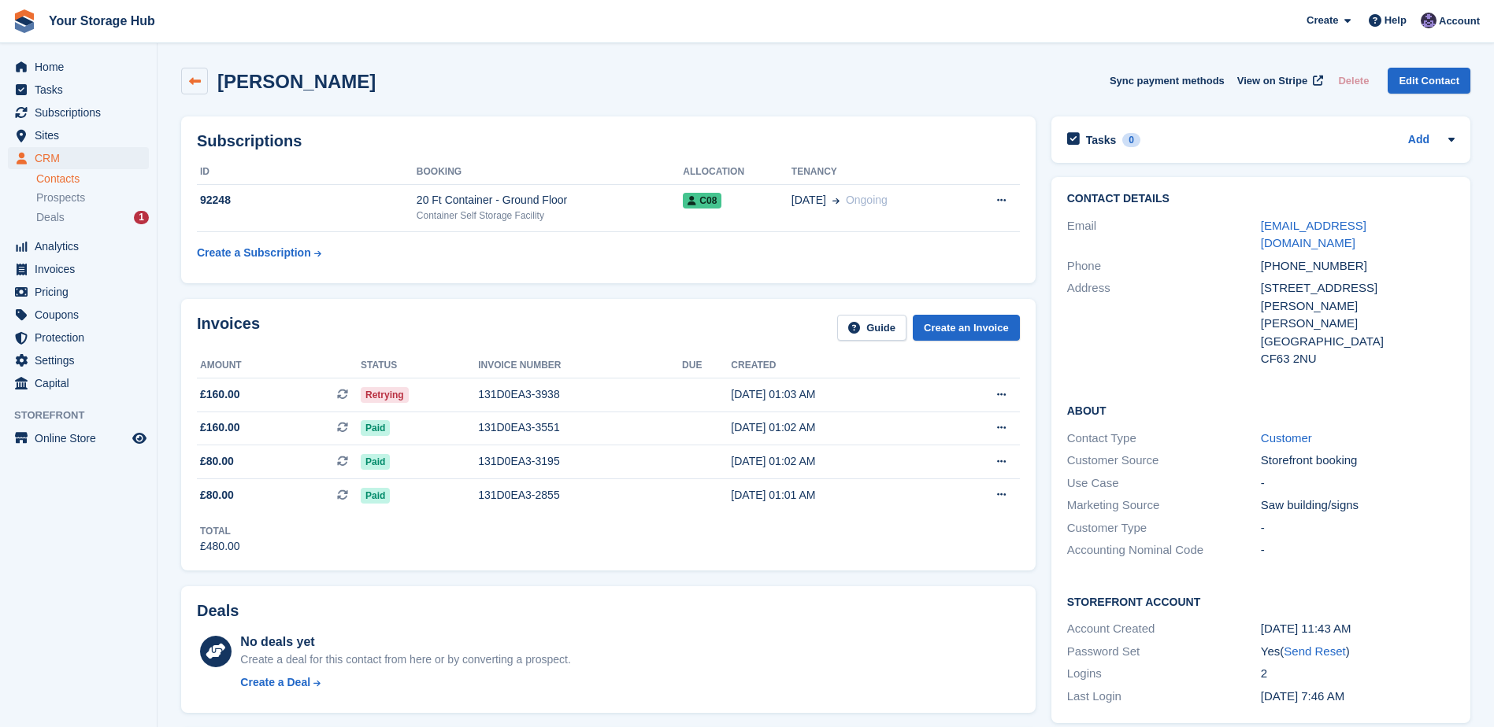
click at [191, 80] on icon at bounding box center [195, 82] width 12 height 12
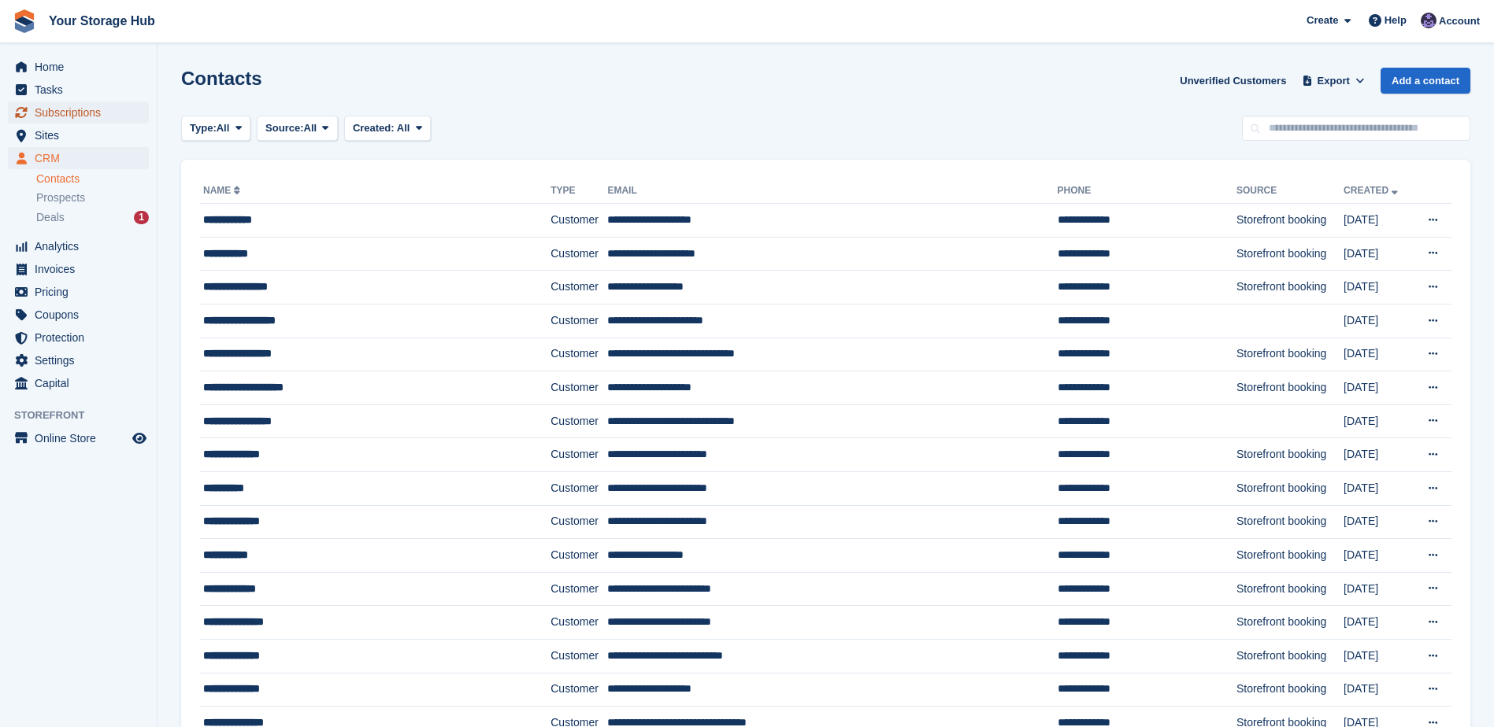
click at [67, 110] on span "Subscriptions" at bounding box center [82, 113] width 94 height 22
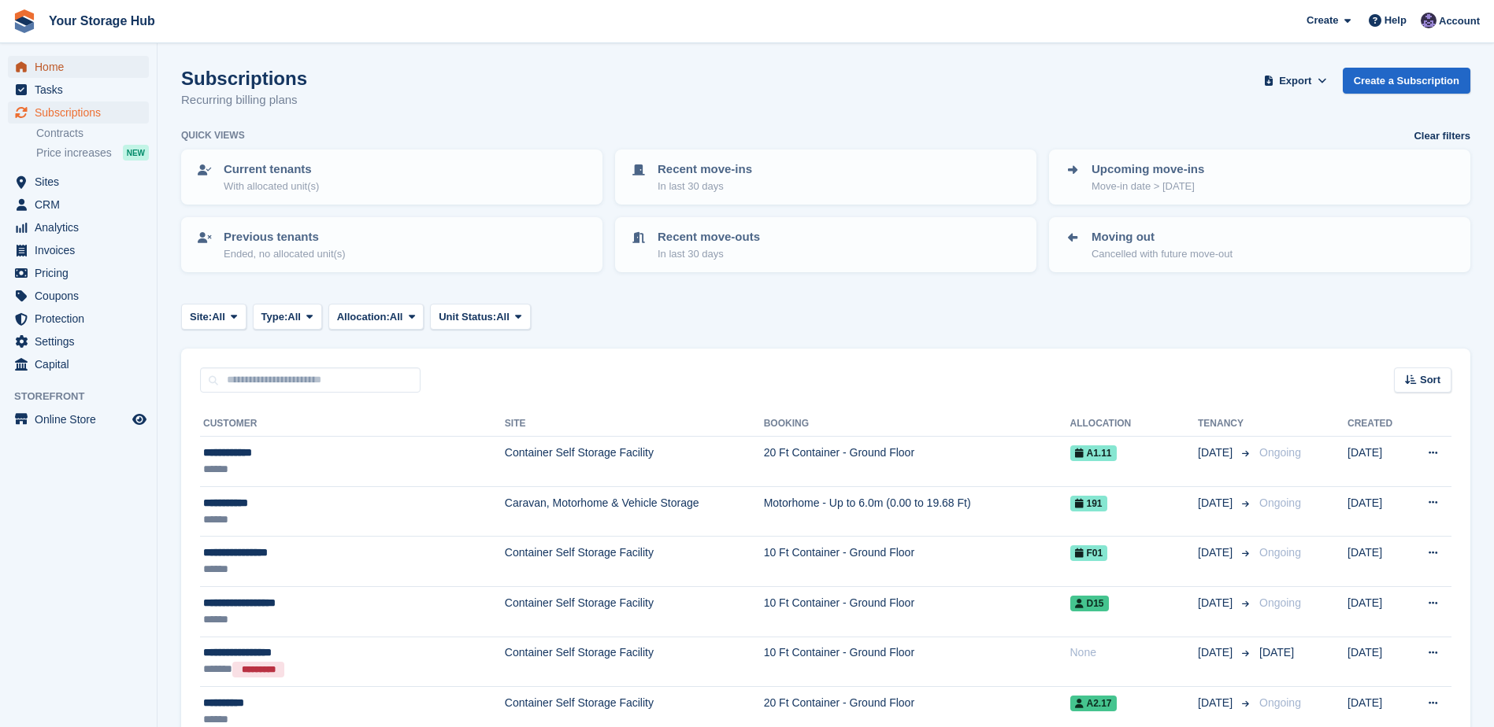
click at [53, 65] on span "Home" at bounding box center [82, 67] width 94 height 22
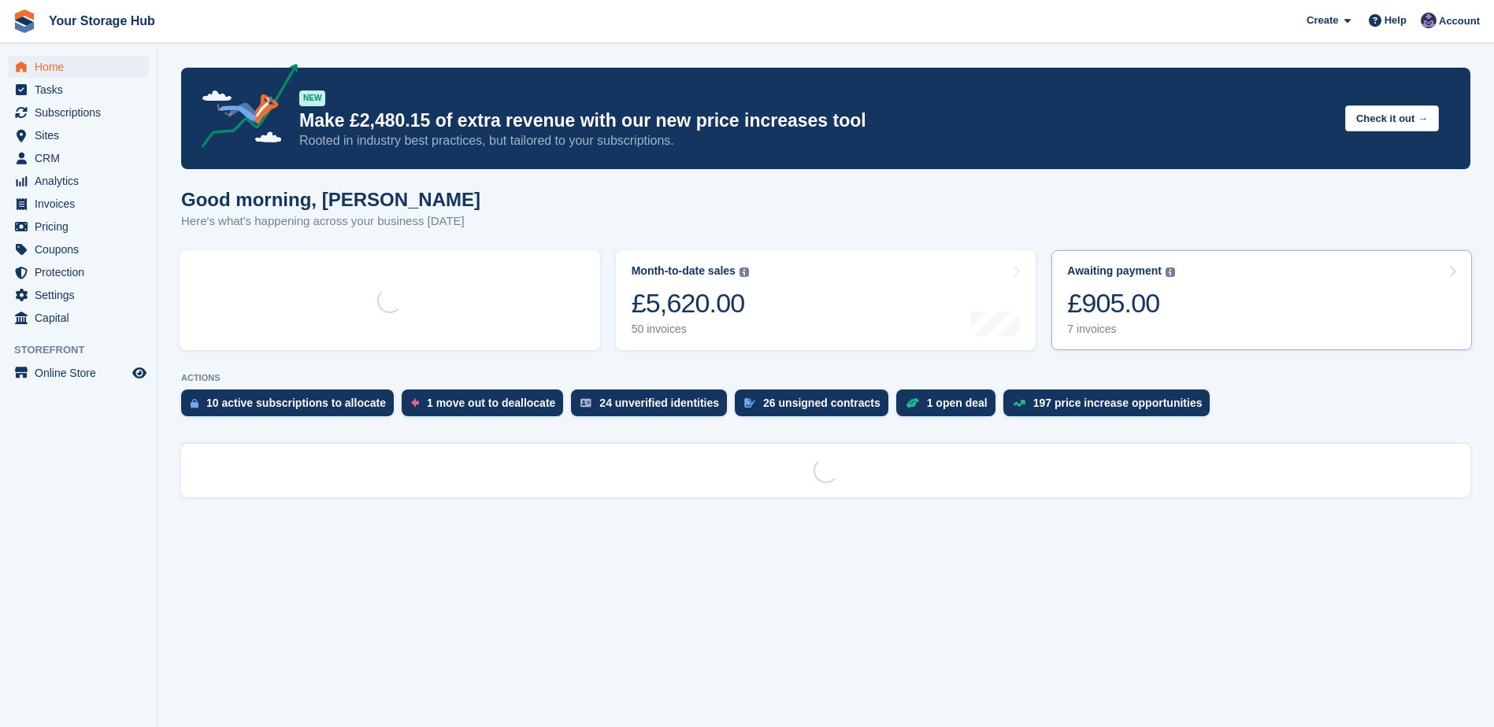
click at [1138, 314] on div "£905.00" at bounding box center [1121, 303] width 108 height 32
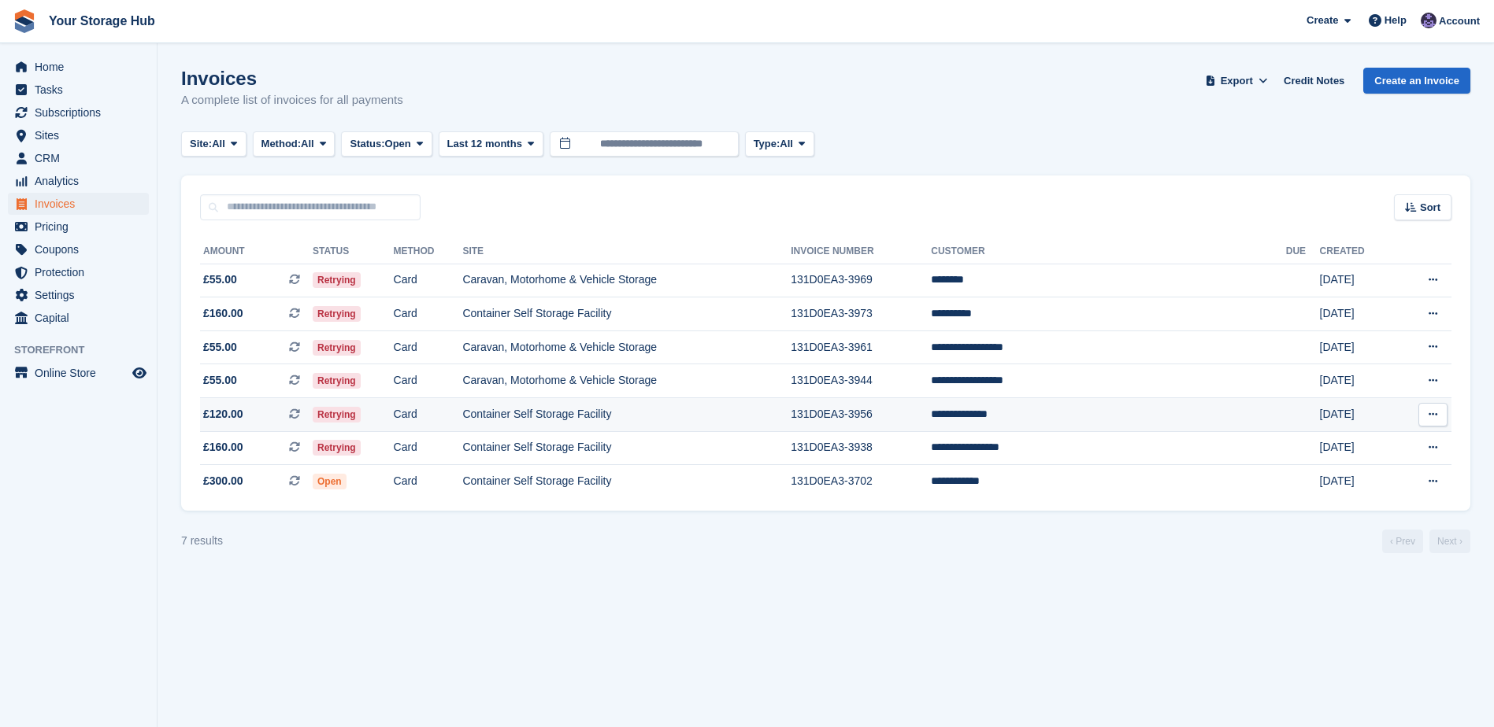
click at [394, 405] on td "Retrying" at bounding box center [353, 415] width 81 height 34
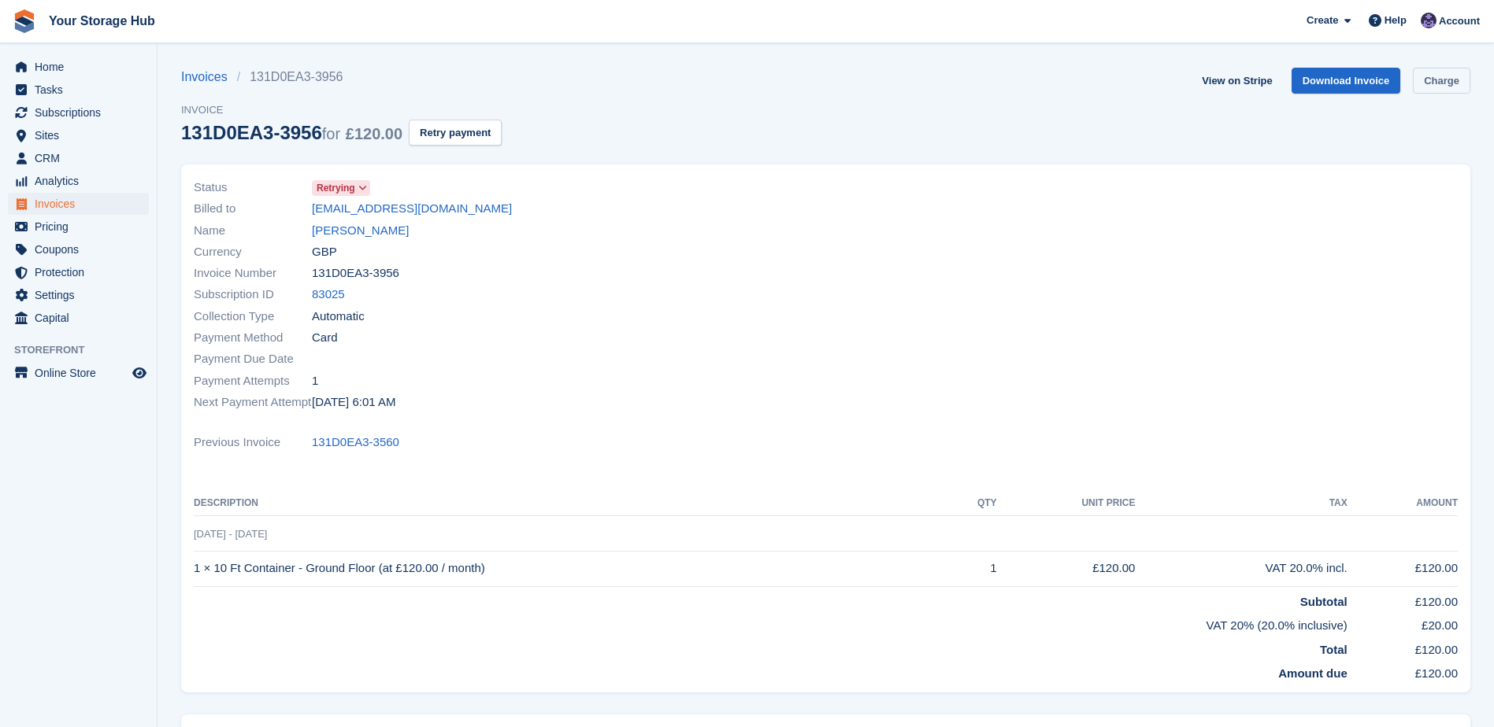
click at [1448, 82] on link "Charge" at bounding box center [1440, 81] width 57 height 26
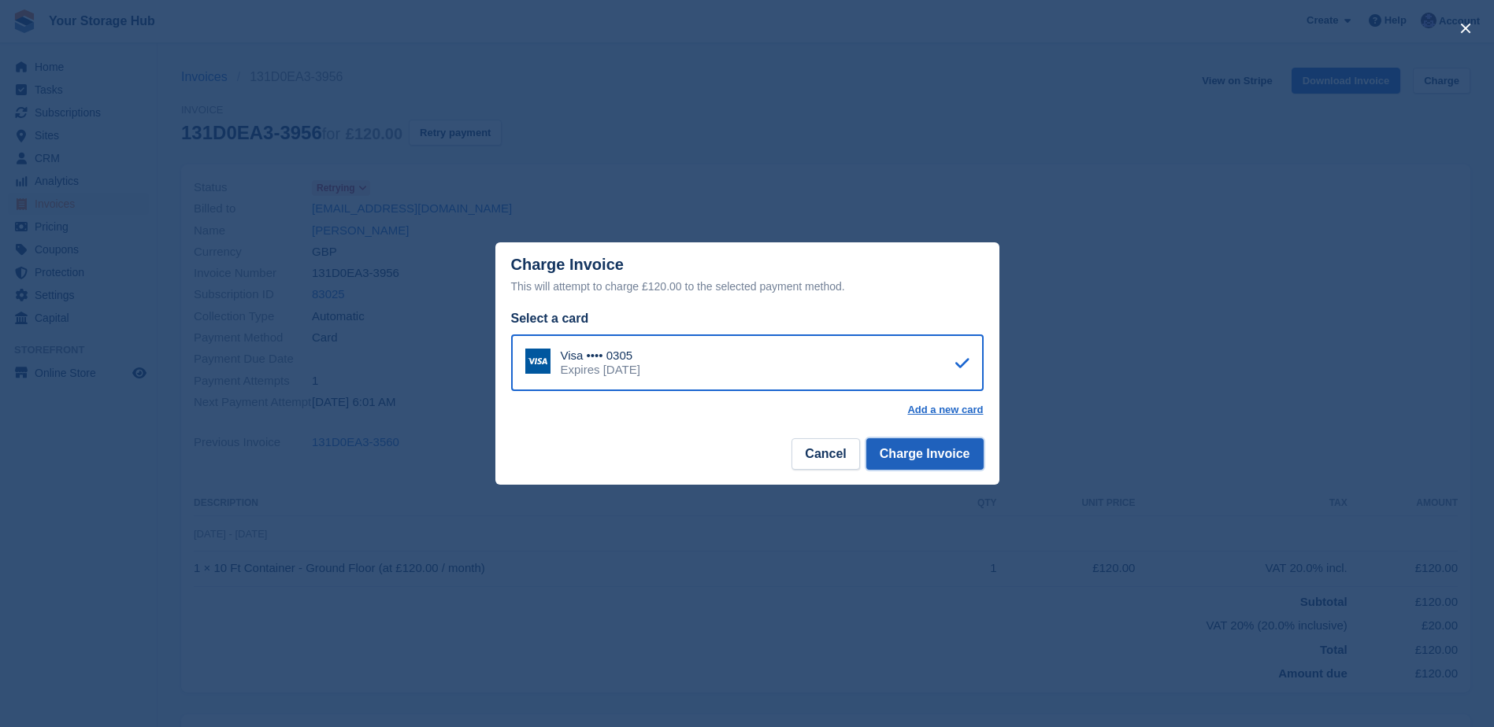
click at [923, 468] on button "Charge Invoice" at bounding box center [924, 454] width 117 height 31
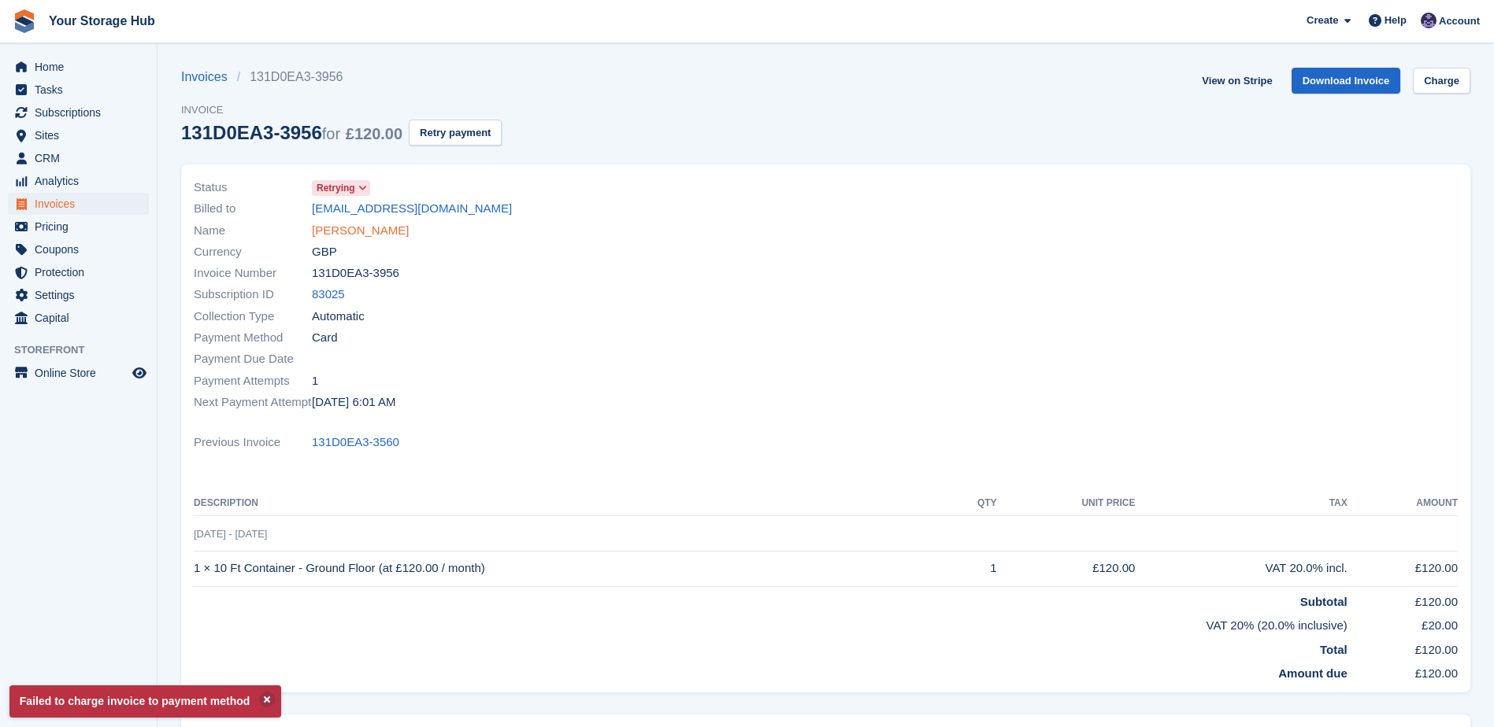
click at [327, 231] on link "[PERSON_NAME]" at bounding box center [360, 231] width 97 height 18
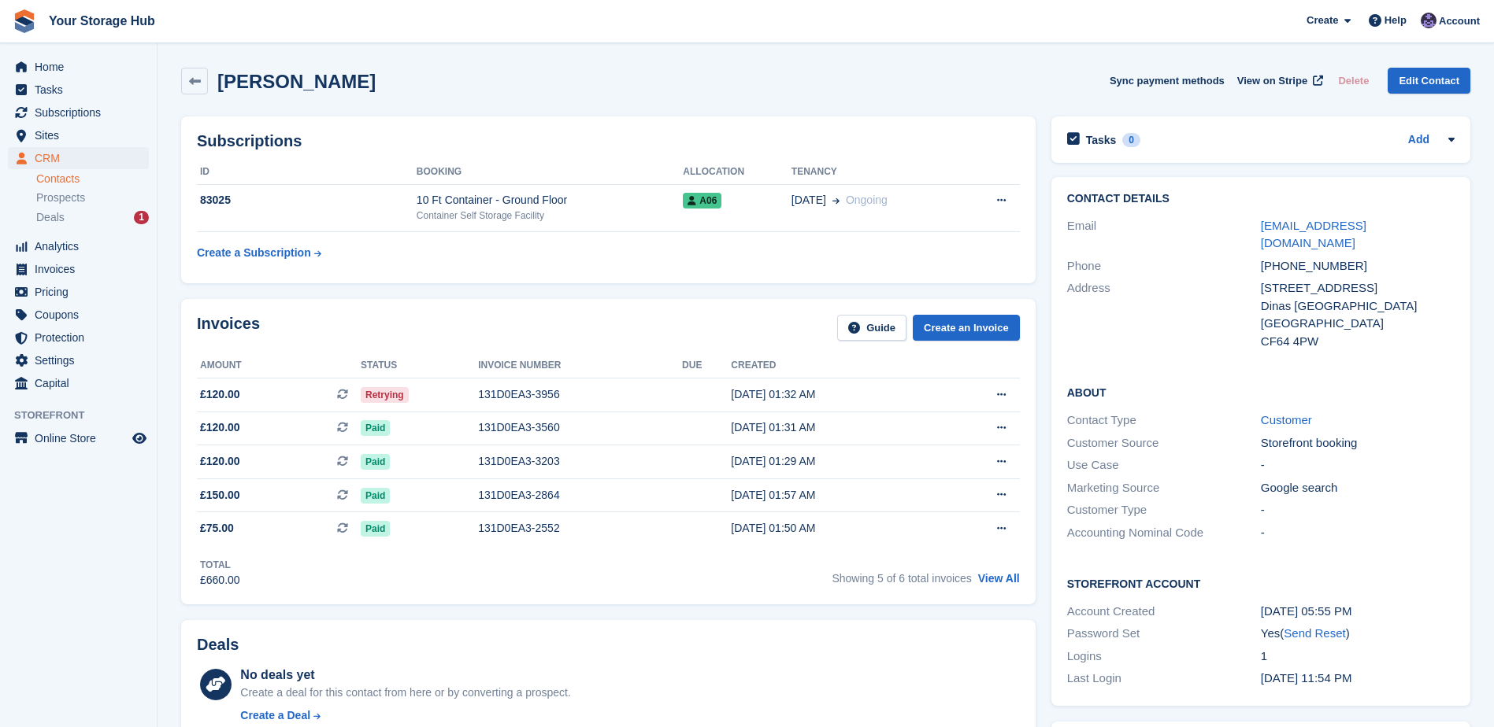
click at [180, 77] on div "[PERSON_NAME] Sync payment methods View on Stripe Delete Edit Contact" at bounding box center [825, 84] width 1305 height 49
click at [184, 78] on link at bounding box center [194, 81] width 27 height 27
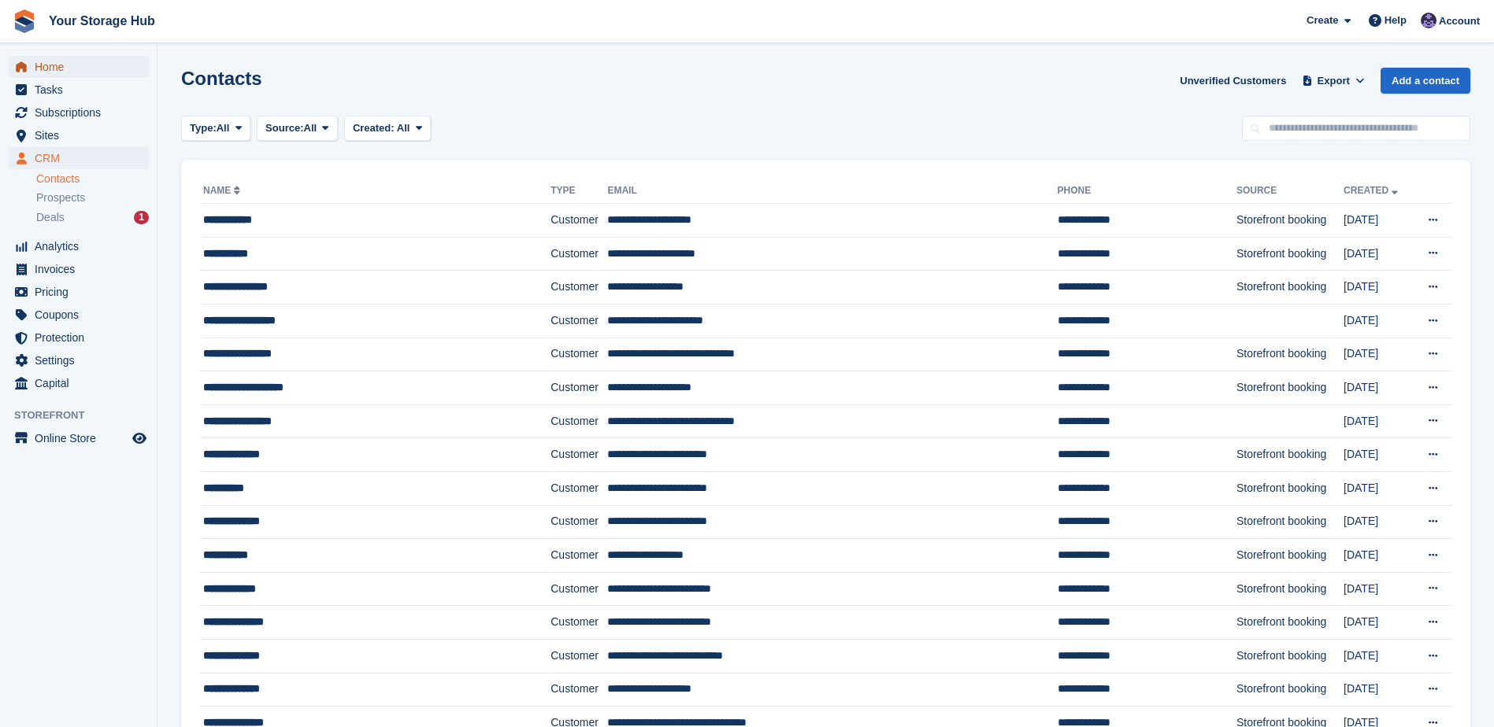
click at [87, 65] on span "Home" at bounding box center [82, 67] width 94 height 22
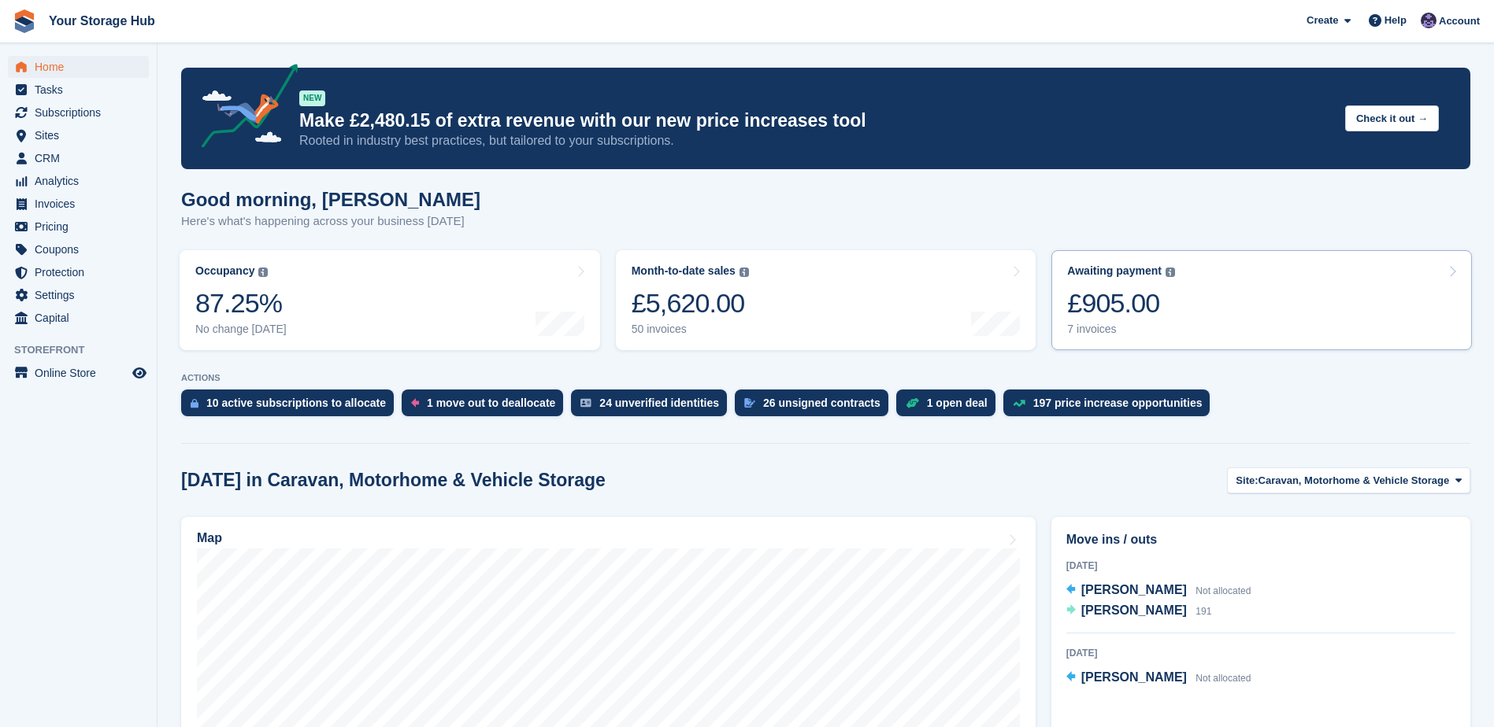
click at [1190, 309] on link "Awaiting payment The total outstanding balance on all open invoices. £905.00 7 …" at bounding box center [1261, 300] width 420 height 100
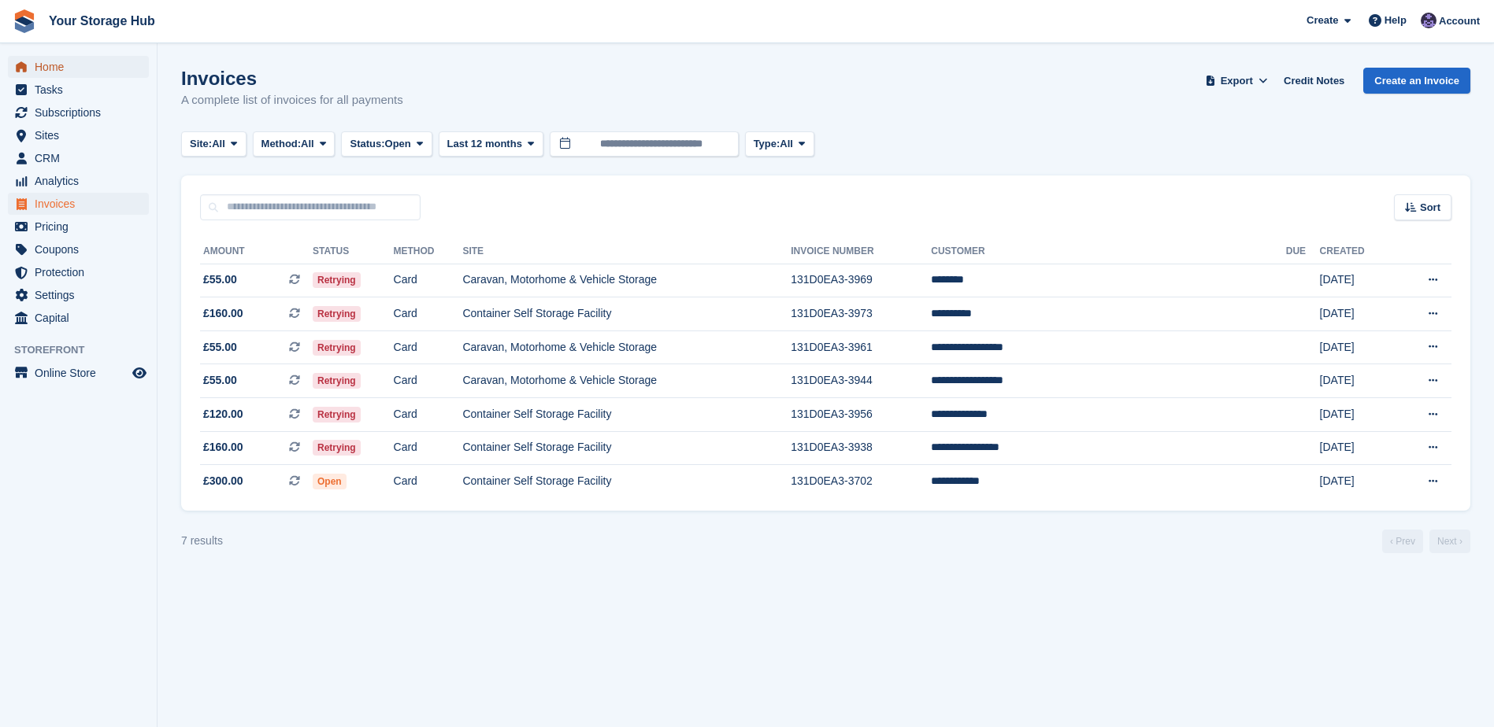
click at [43, 68] on span "Home" at bounding box center [82, 67] width 94 height 22
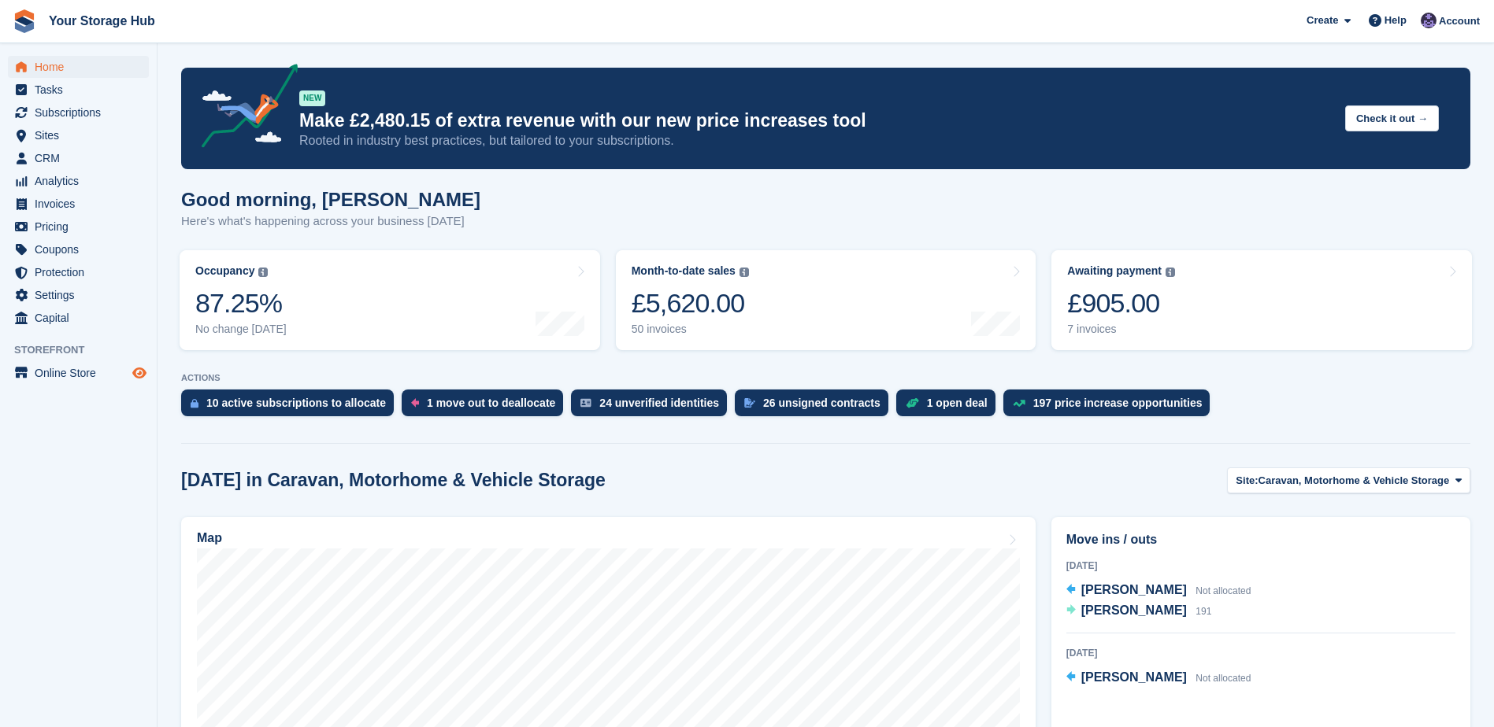
click at [135, 372] on icon "Preview store" at bounding box center [139, 373] width 14 height 13
click at [67, 206] on span "Invoices" at bounding box center [82, 204] width 94 height 22
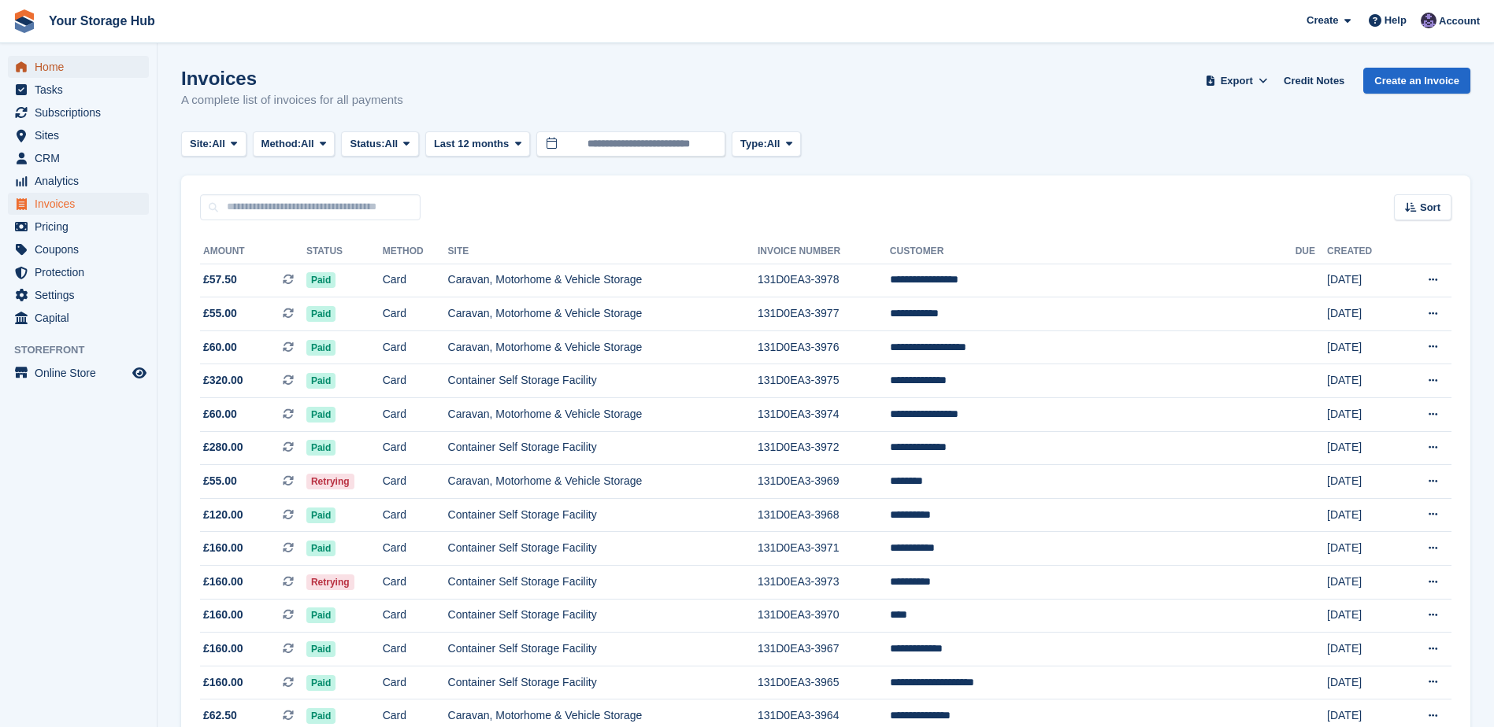
click at [61, 72] on span "Home" at bounding box center [82, 67] width 94 height 22
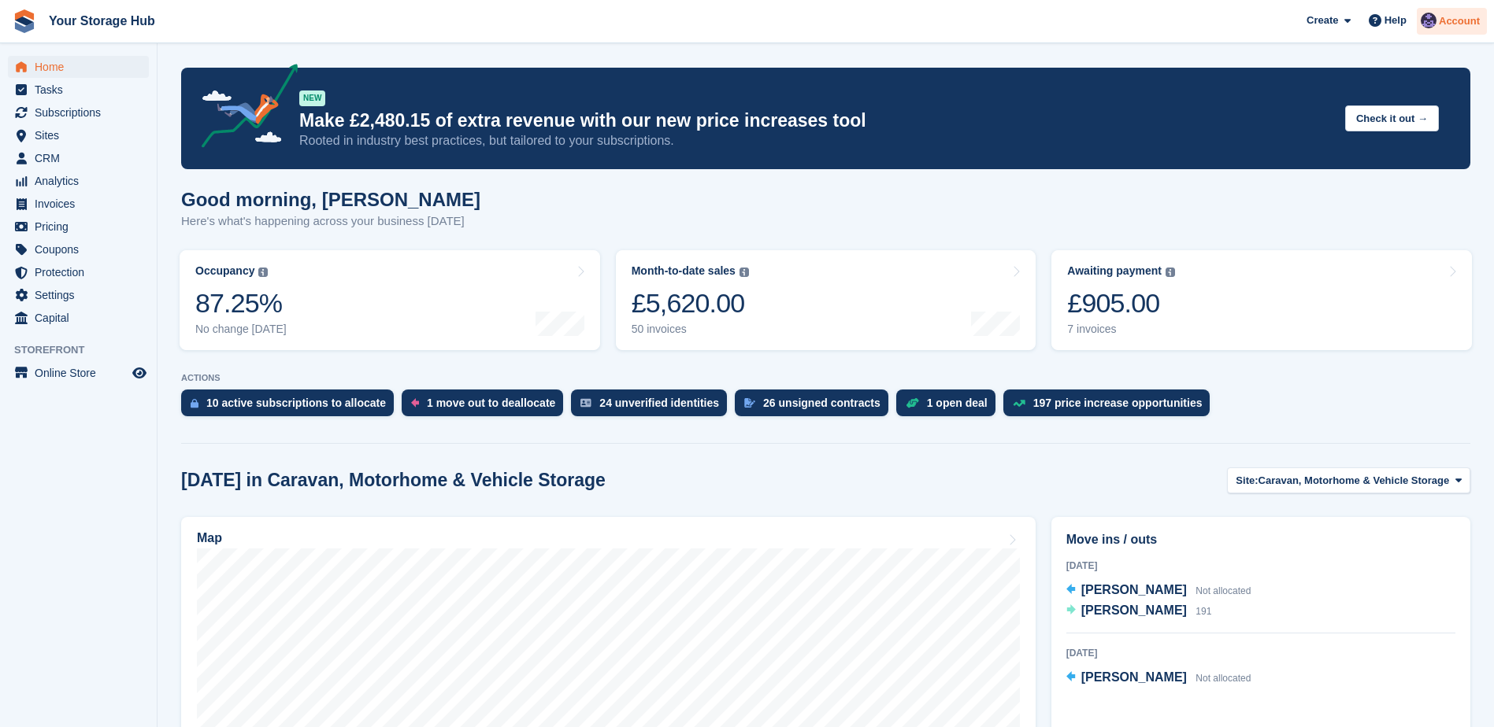
click at [1461, 24] on span "Account" at bounding box center [1458, 21] width 41 height 16
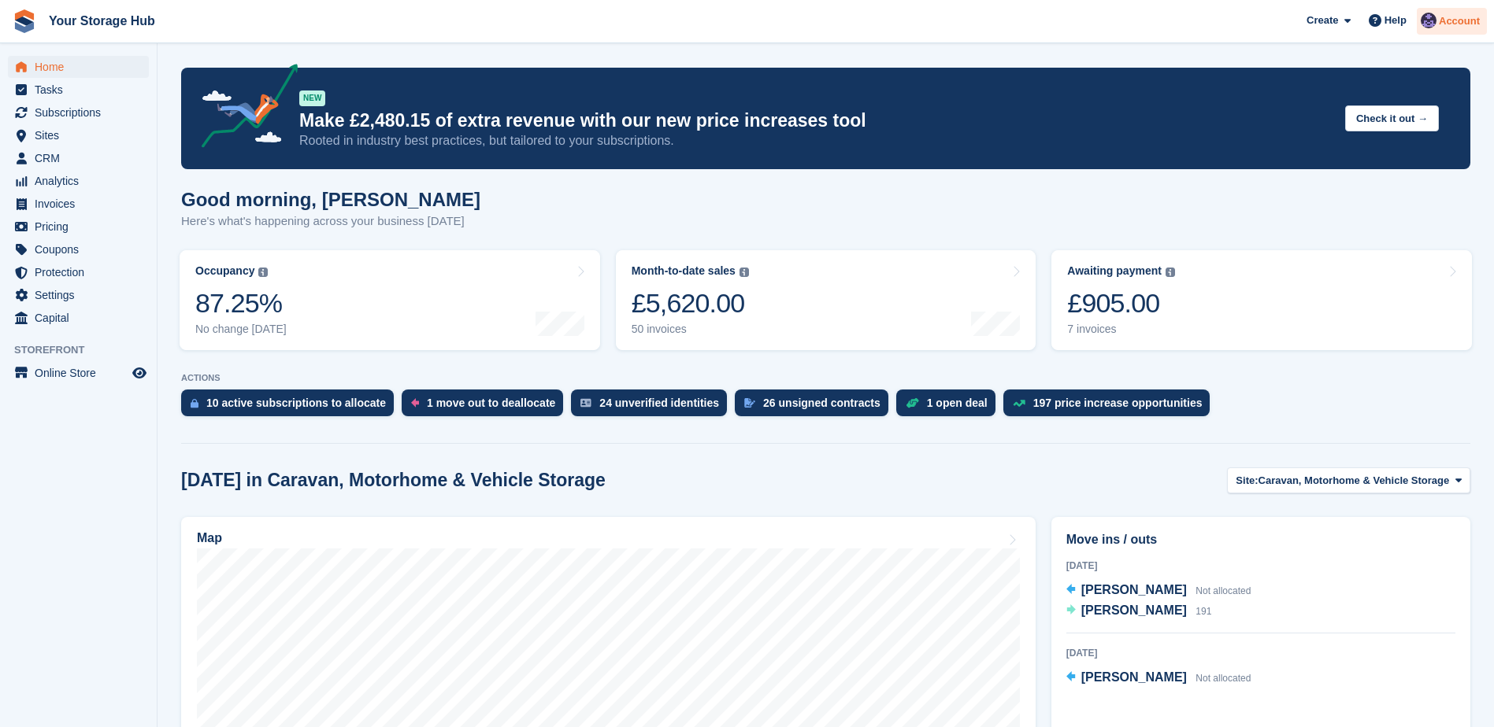
click at [1477, 23] on span "Account" at bounding box center [1458, 21] width 41 height 16
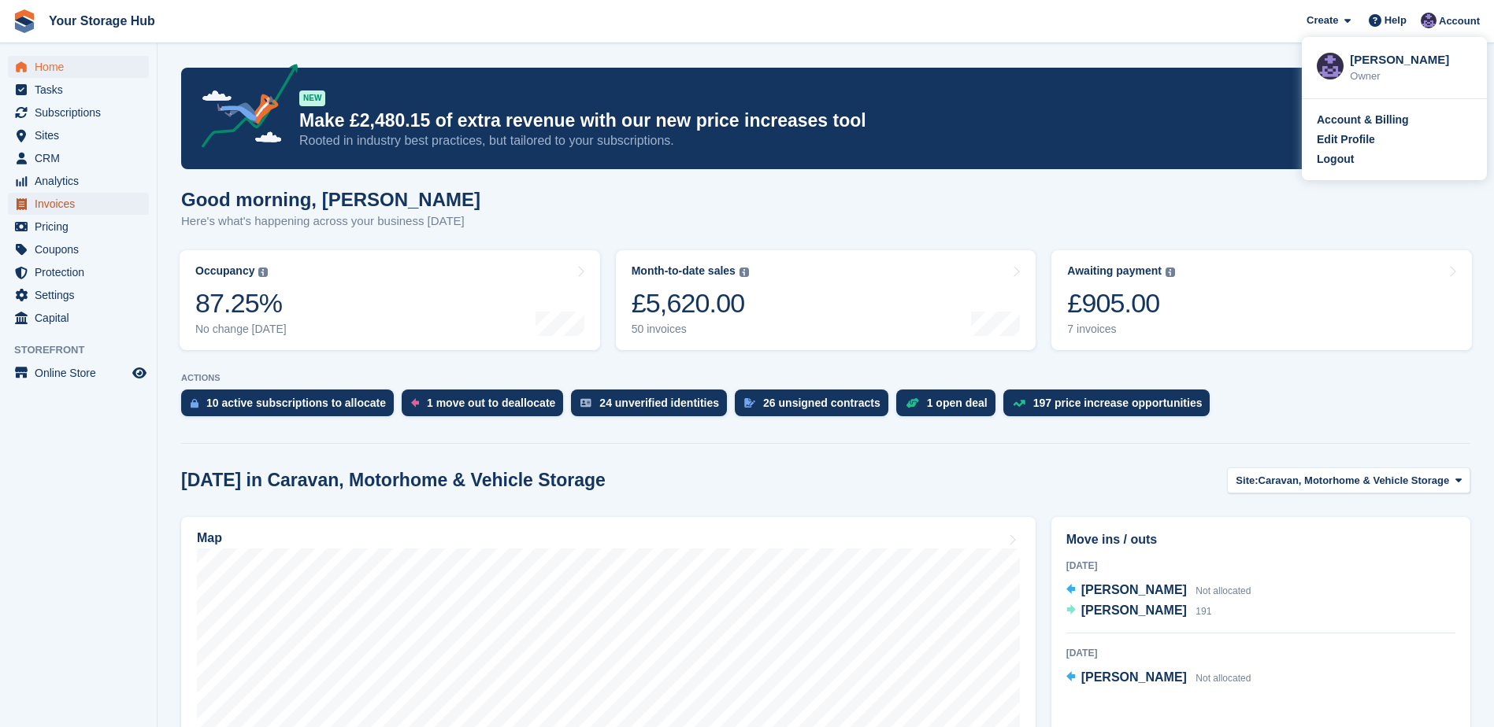
click at [55, 194] on span "Invoices" at bounding box center [82, 204] width 94 height 22
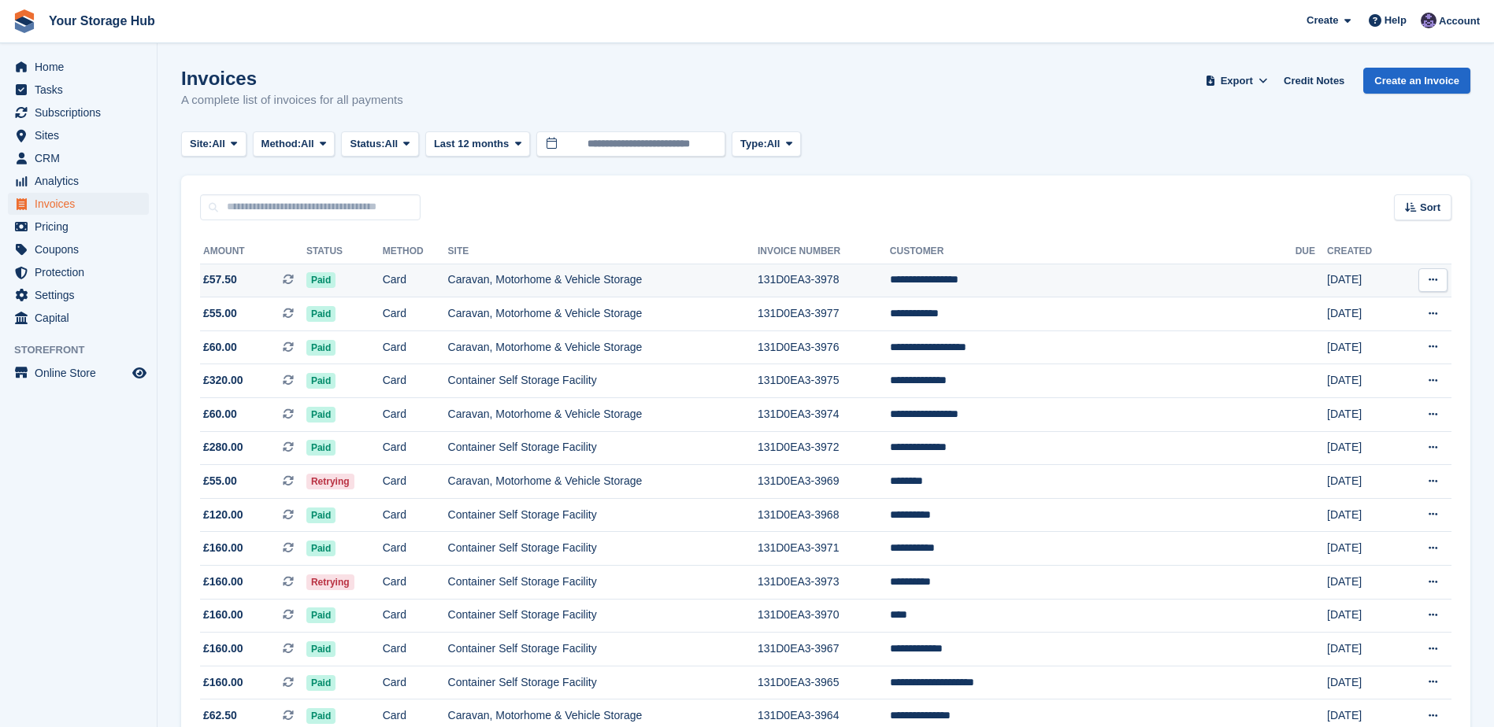
click at [282, 276] on span "£57.50 This is a recurring subscription invoice." at bounding box center [253, 280] width 106 height 17
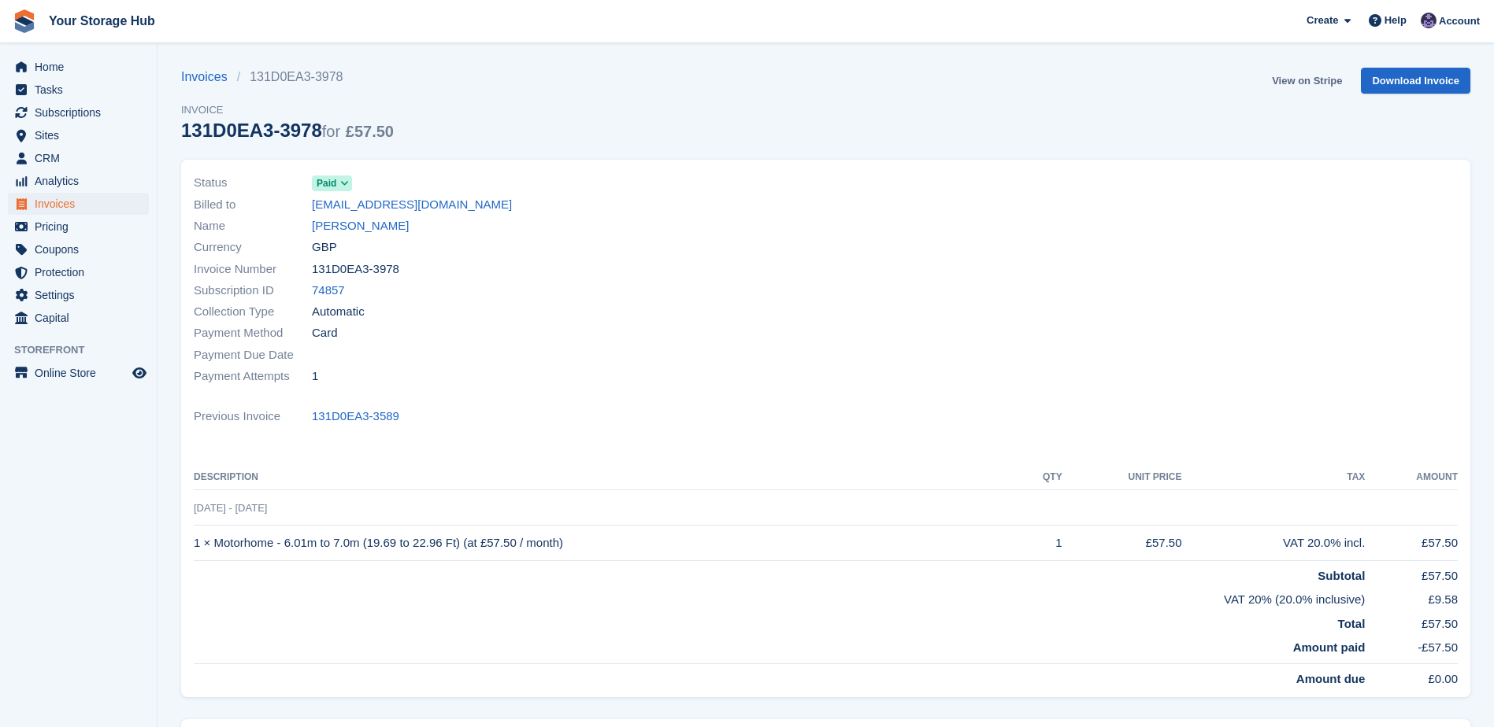
click at [1303, 83] on link "View on Stripe" at bounding box center [1306, 81] width 83 height 26
click at [1332, 77] on link "View on Stripe" at bounding box center [1306, 81] width 83 height 26
click at [75, 69] on span "Home" at bounding box center [82, 67] width 94 height 22
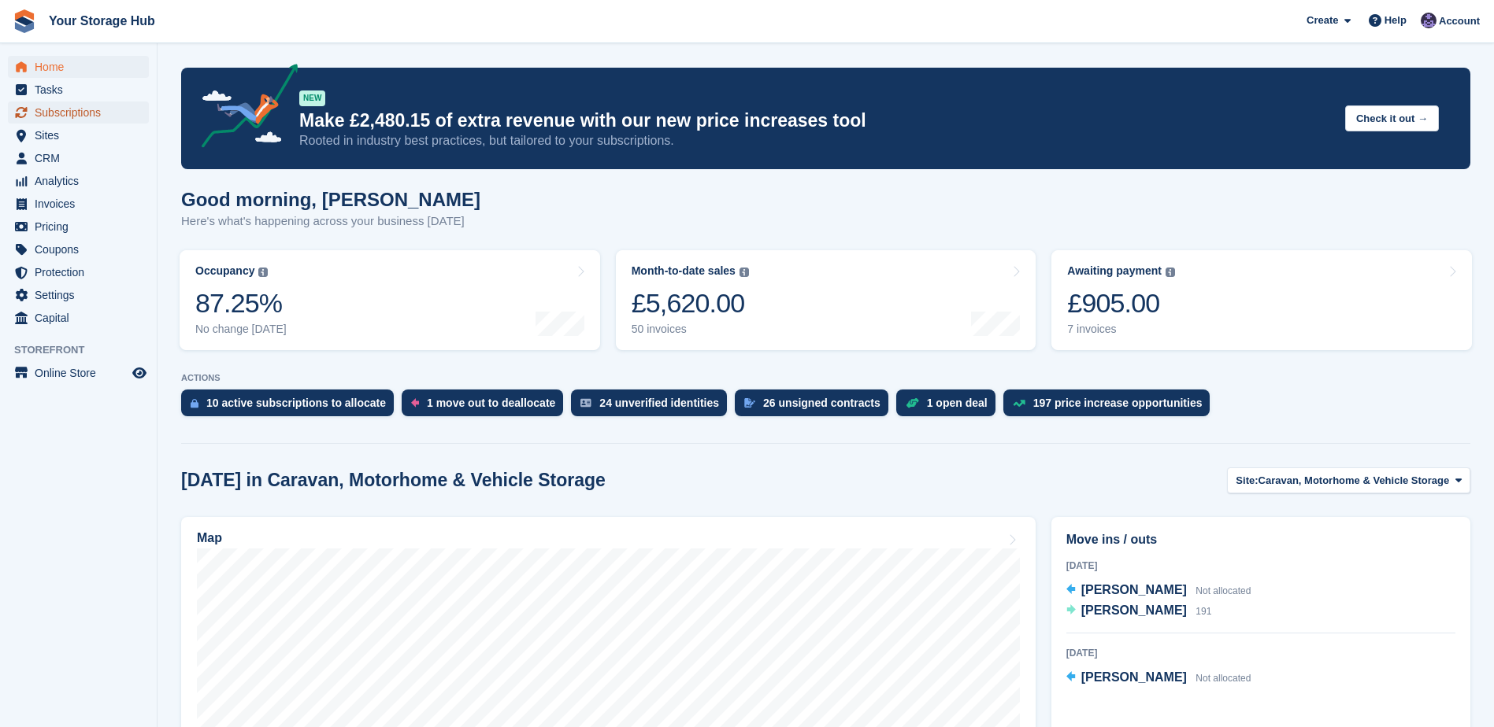
click at [104, 120] on span "Subscriptions" at bounding box center [82, 113] width 94 height 22
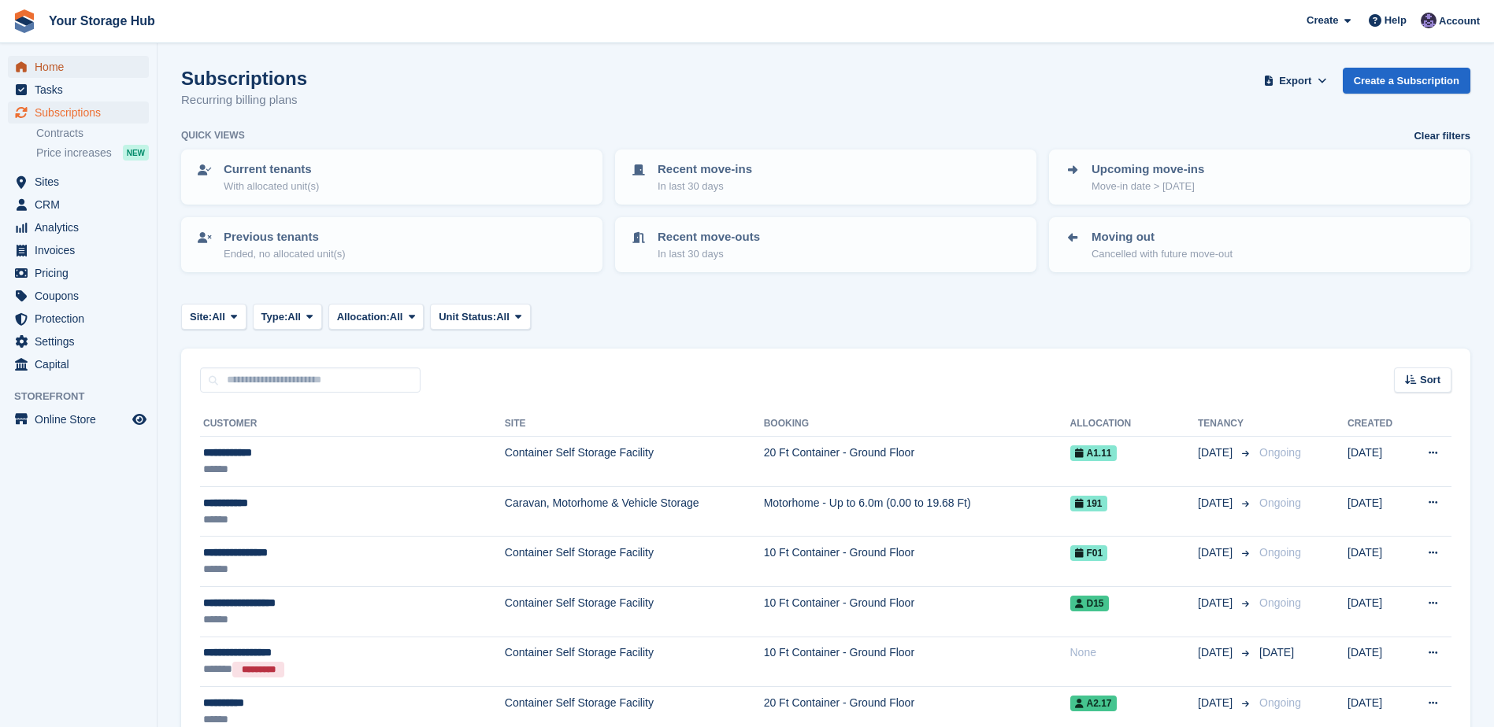
click at [85, 72] on span "Home" at bounding box center [82, 67] width 94 height 22
